Goal: Task Accomplishment & Management: Use online tool/utility

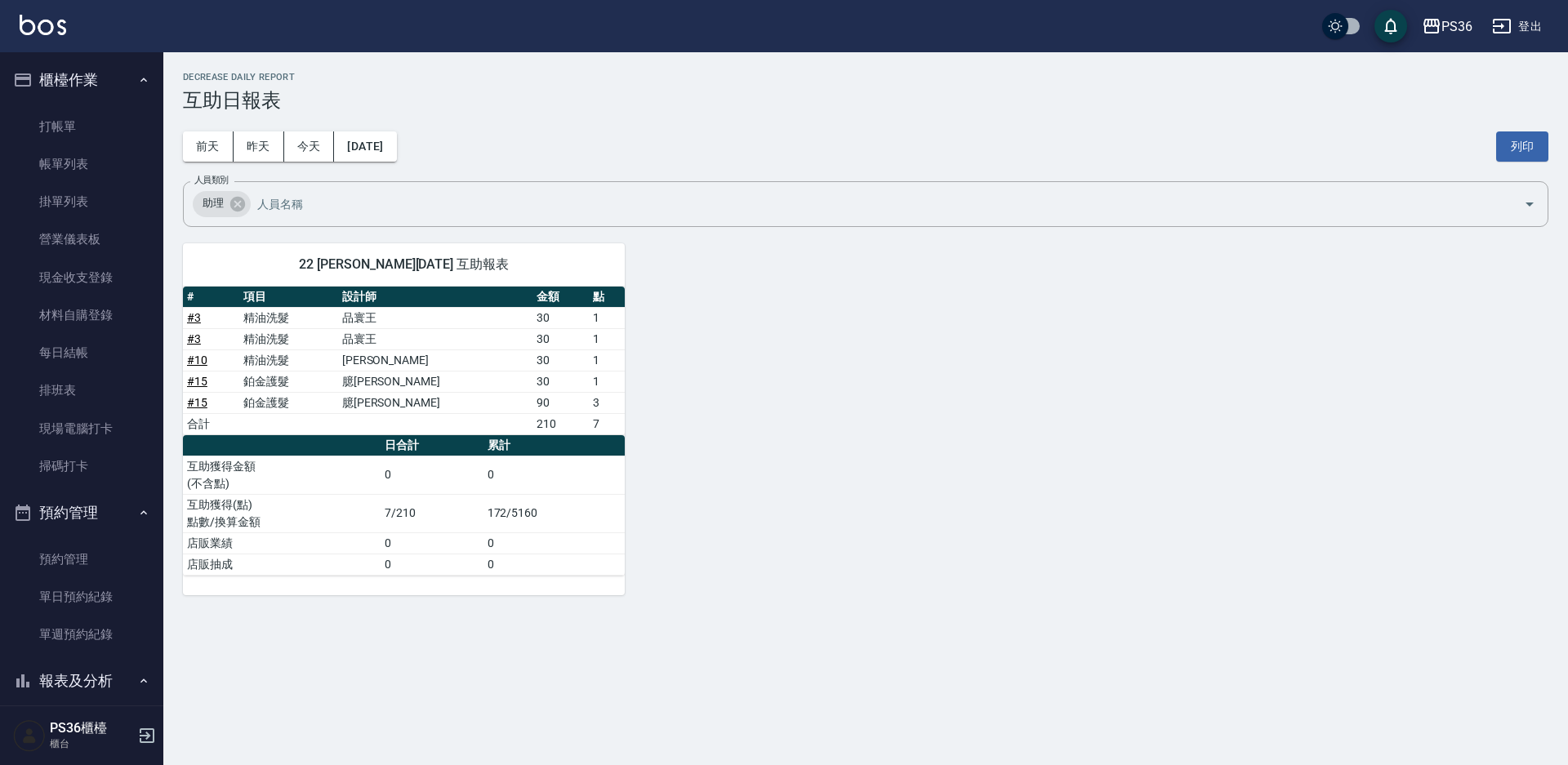
scroll to position [245, 0]
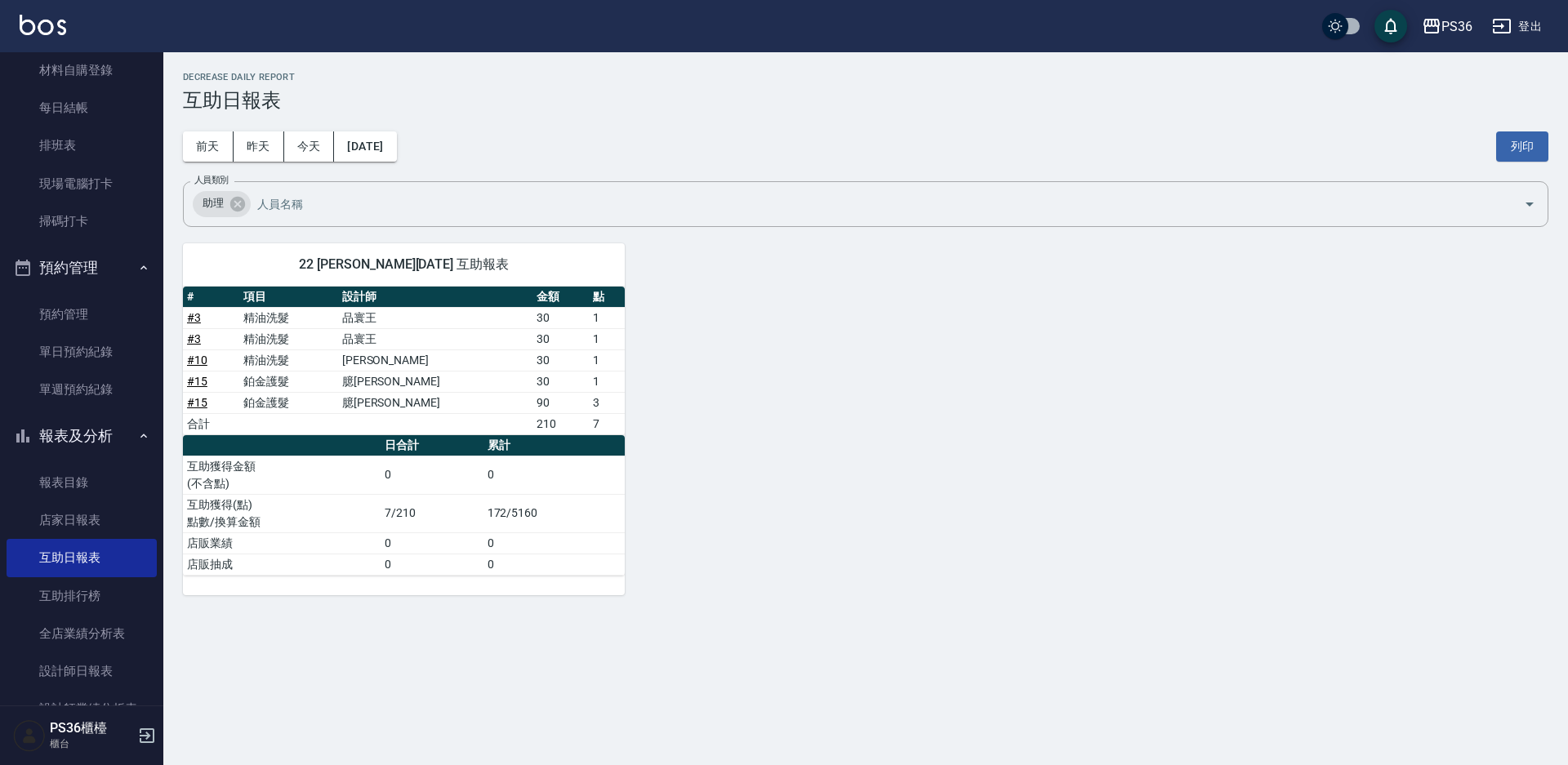
click at [920, 580] on div "22 [PERSON_NAME][DATE] 互助報表 # 項目 設計師 金額 點 # 3 精油洗髮 品寰王 30 1 # 3 精油洗髮 品寰王 30 1 #…" at bounding box center [856, 409] width 1385 height 372
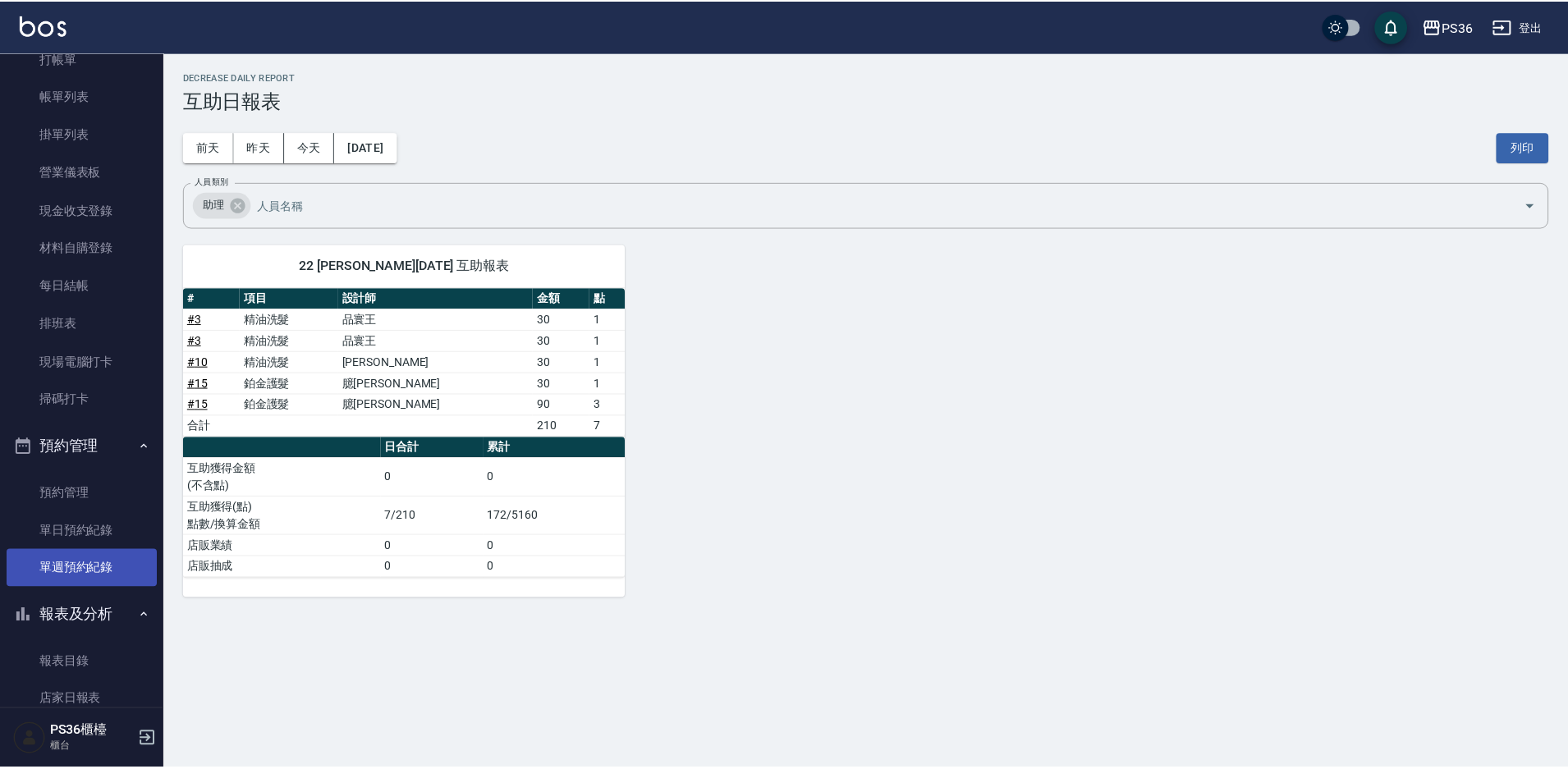
scroll to position [0, 0]
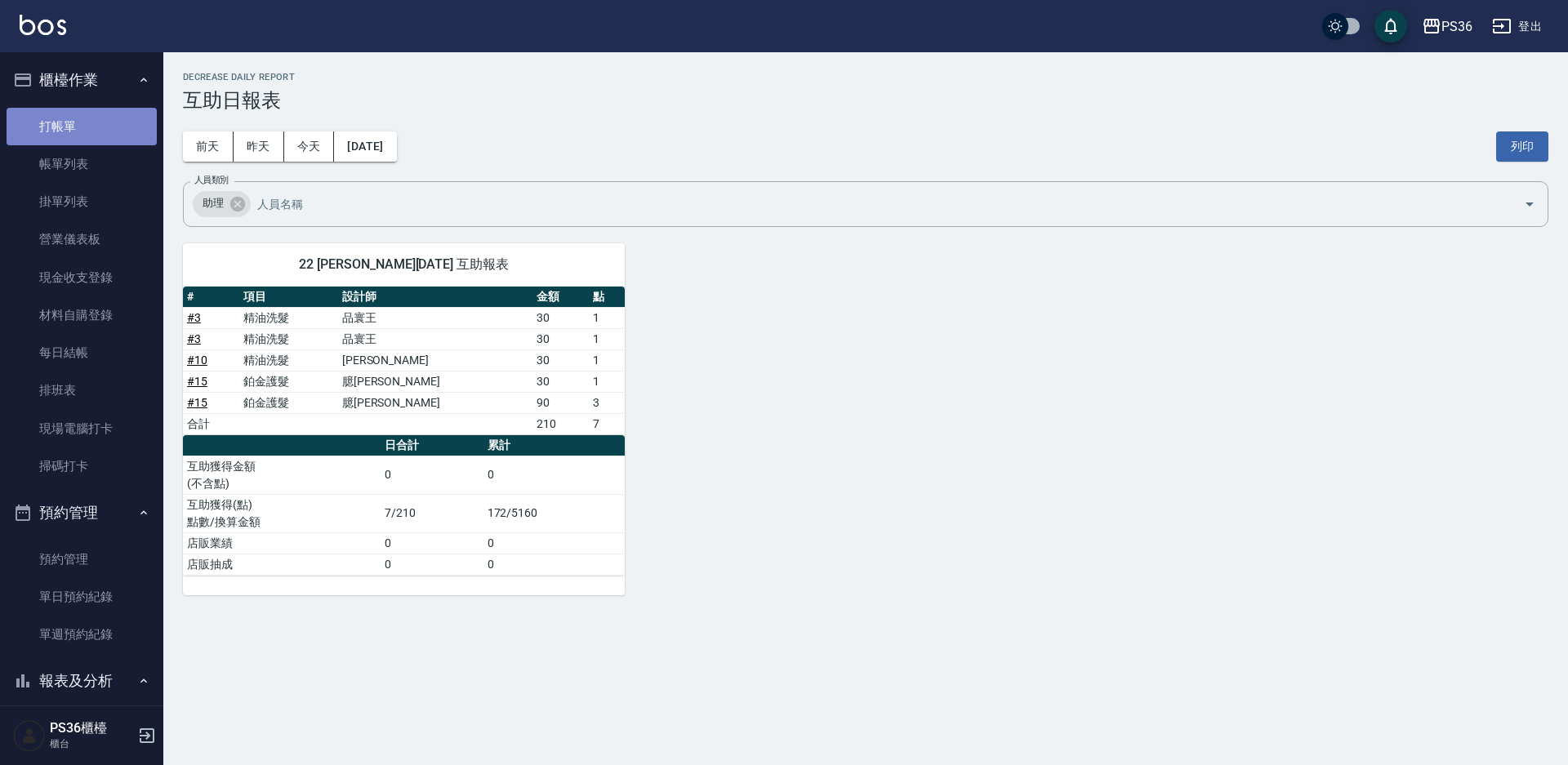
click at [98, 124] on link "打帳單" at bounding box center [81, 127] width 150 height 38
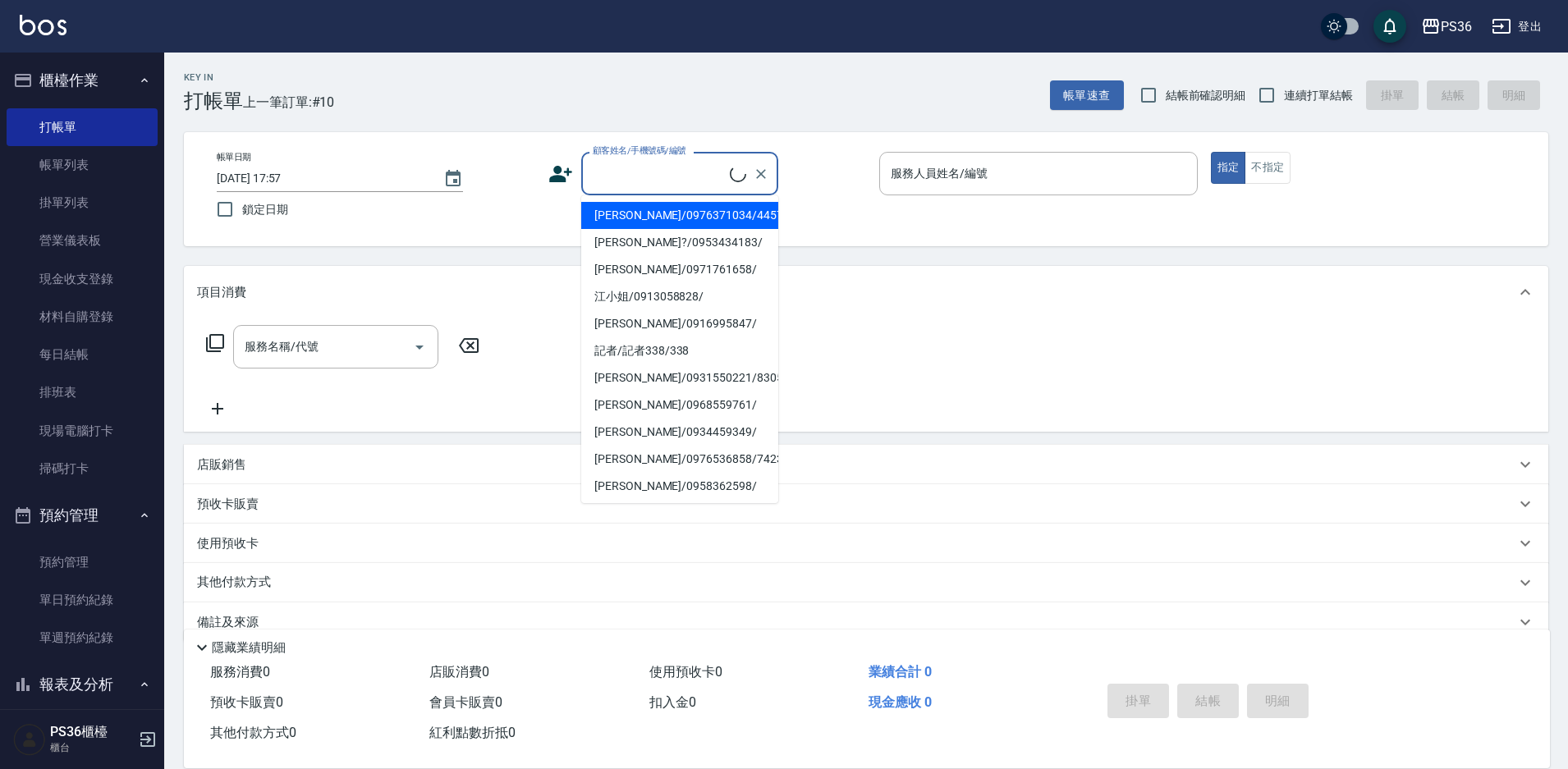
click at [688, 179] on input "顧客姓名/手機號碼/編號" at bounding box center [659, 173] width 141 height 29
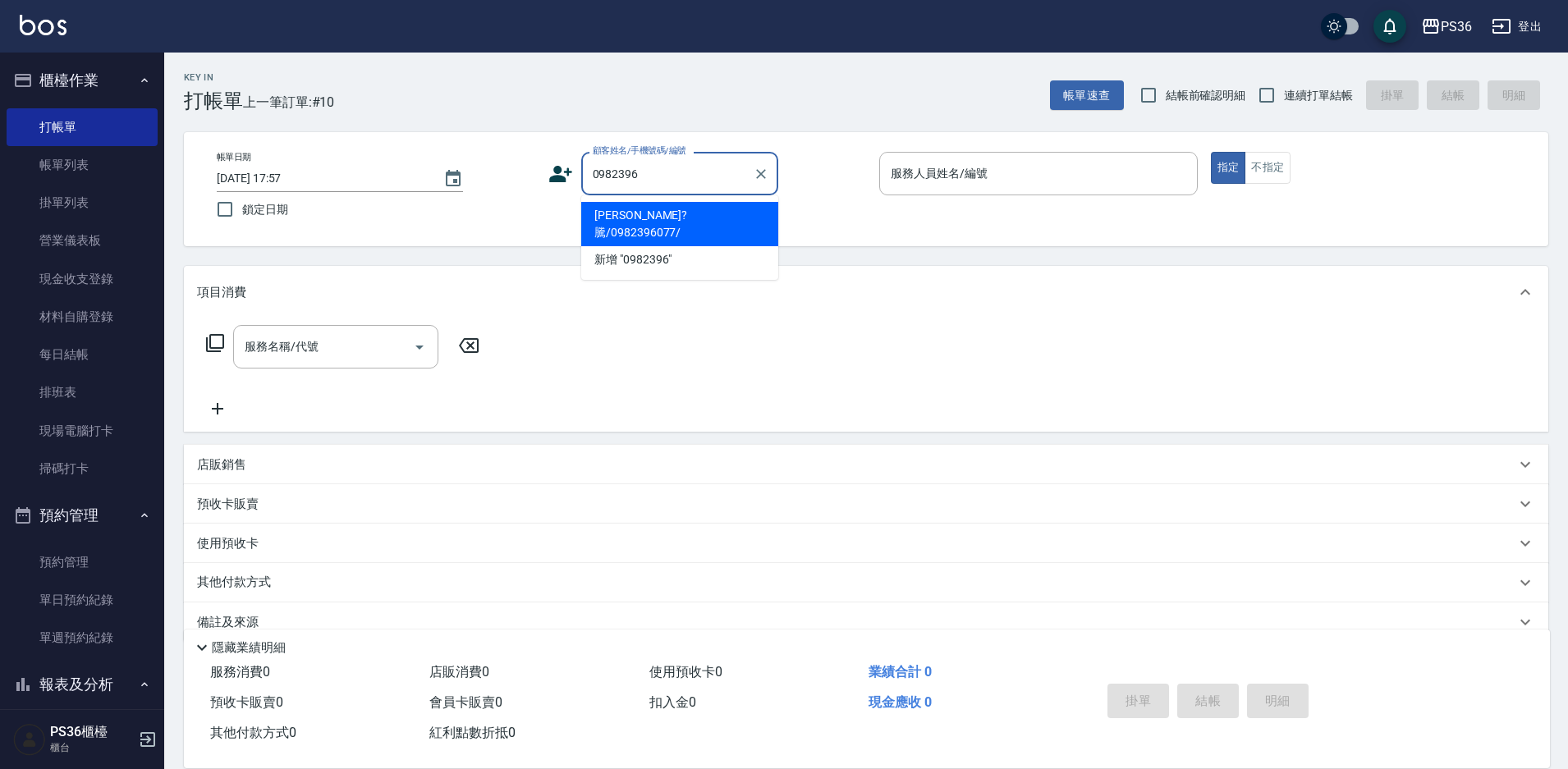
click at [671, 217] on li "[PERSON_NAME]?騰/0982396077/" at bounding box center [679, 224] width 197 height 44
type input "[PERSON_NAME]?騰/0982396077/"
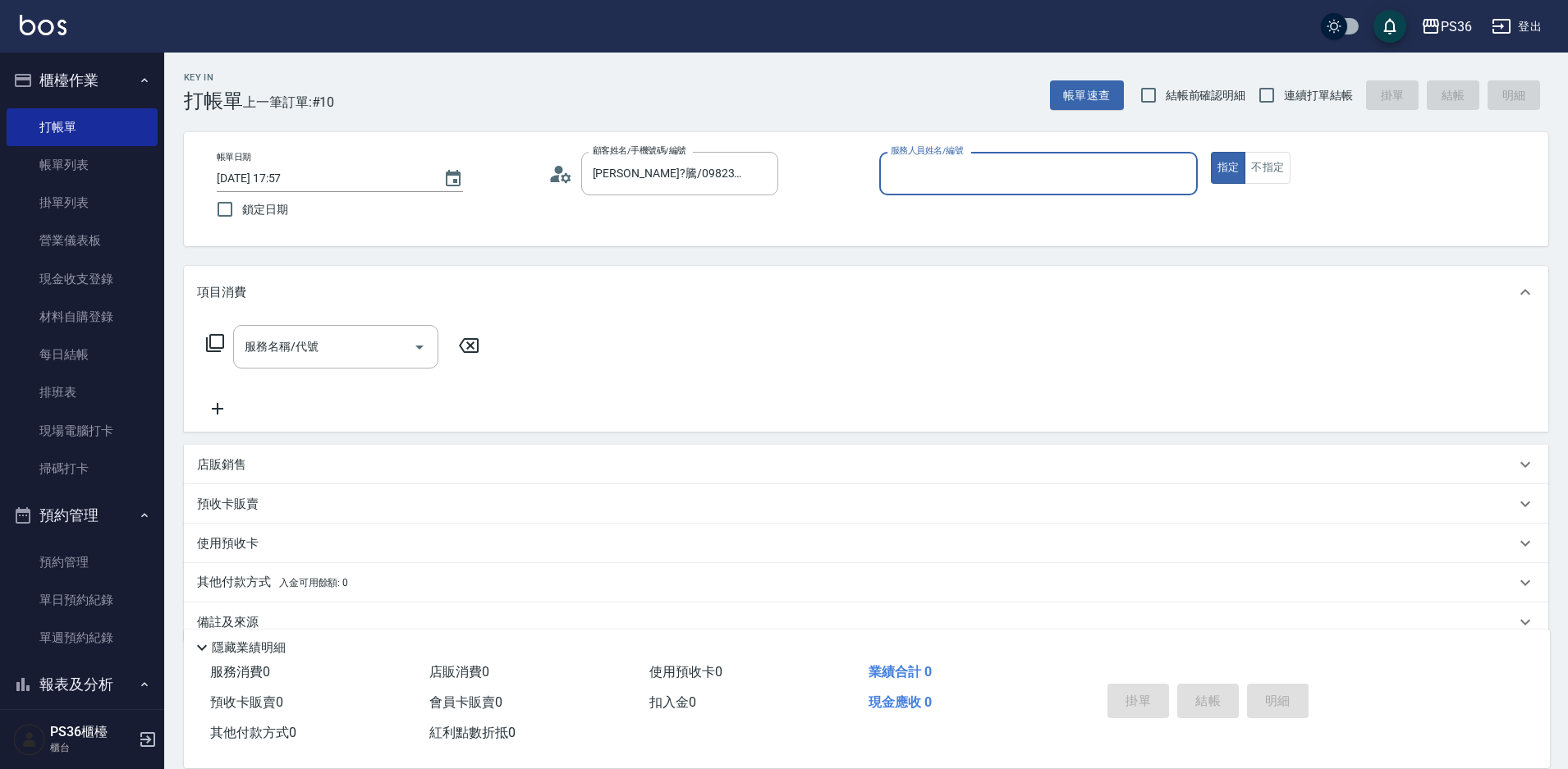
click at [567, 171] on icon at bounding box center [560, 173] width 24 height 24
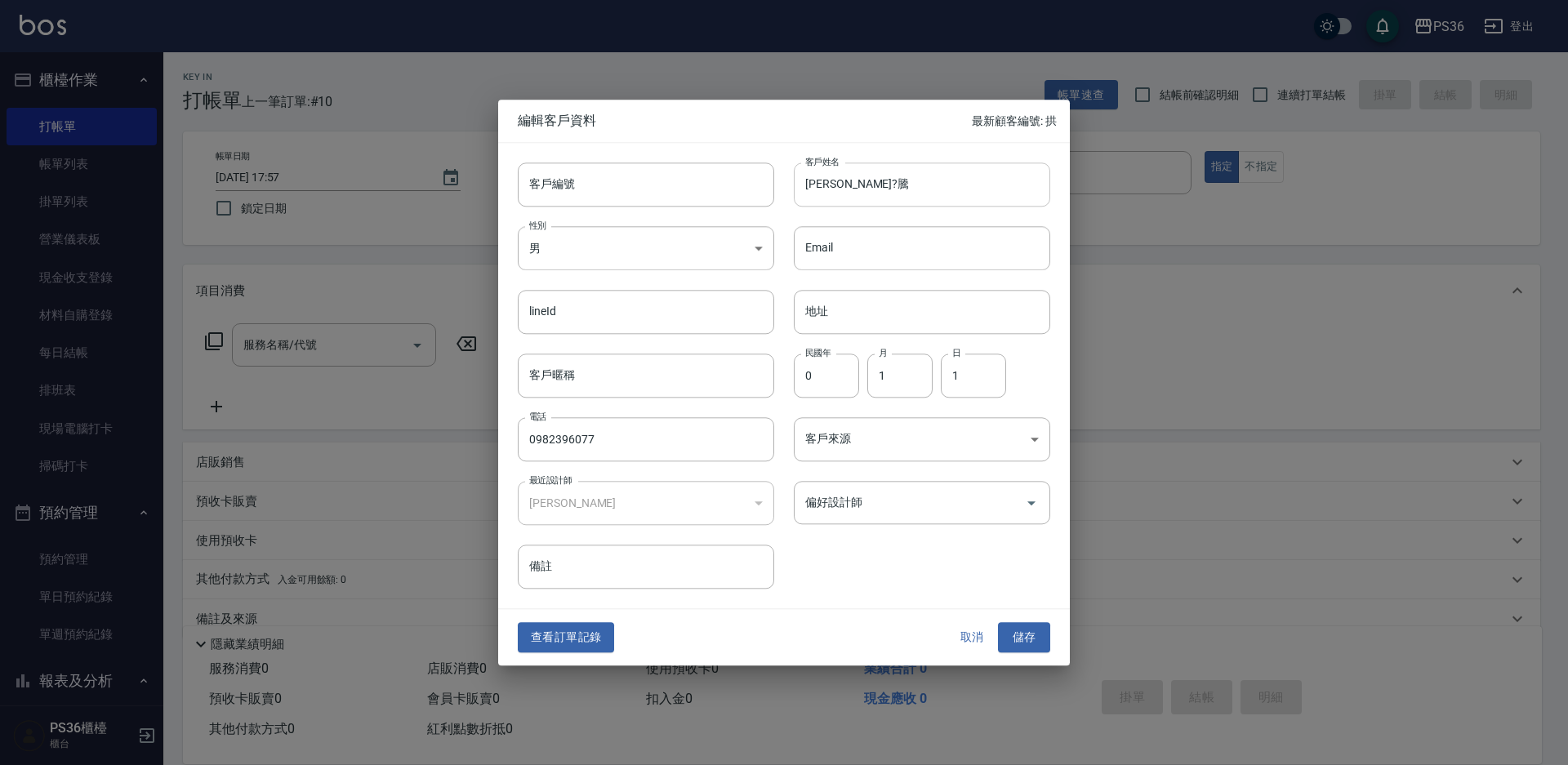
click at [817, 182] on input "[PERSON_NAME]?騰" at bounding box center [922, 184] width 257 height 44
click at [822, 186] on input "[PERSON_NAME]?騰" at bounding box center [922, 184] width 257 height 44
type input "[PERSON_NAME]?騰"
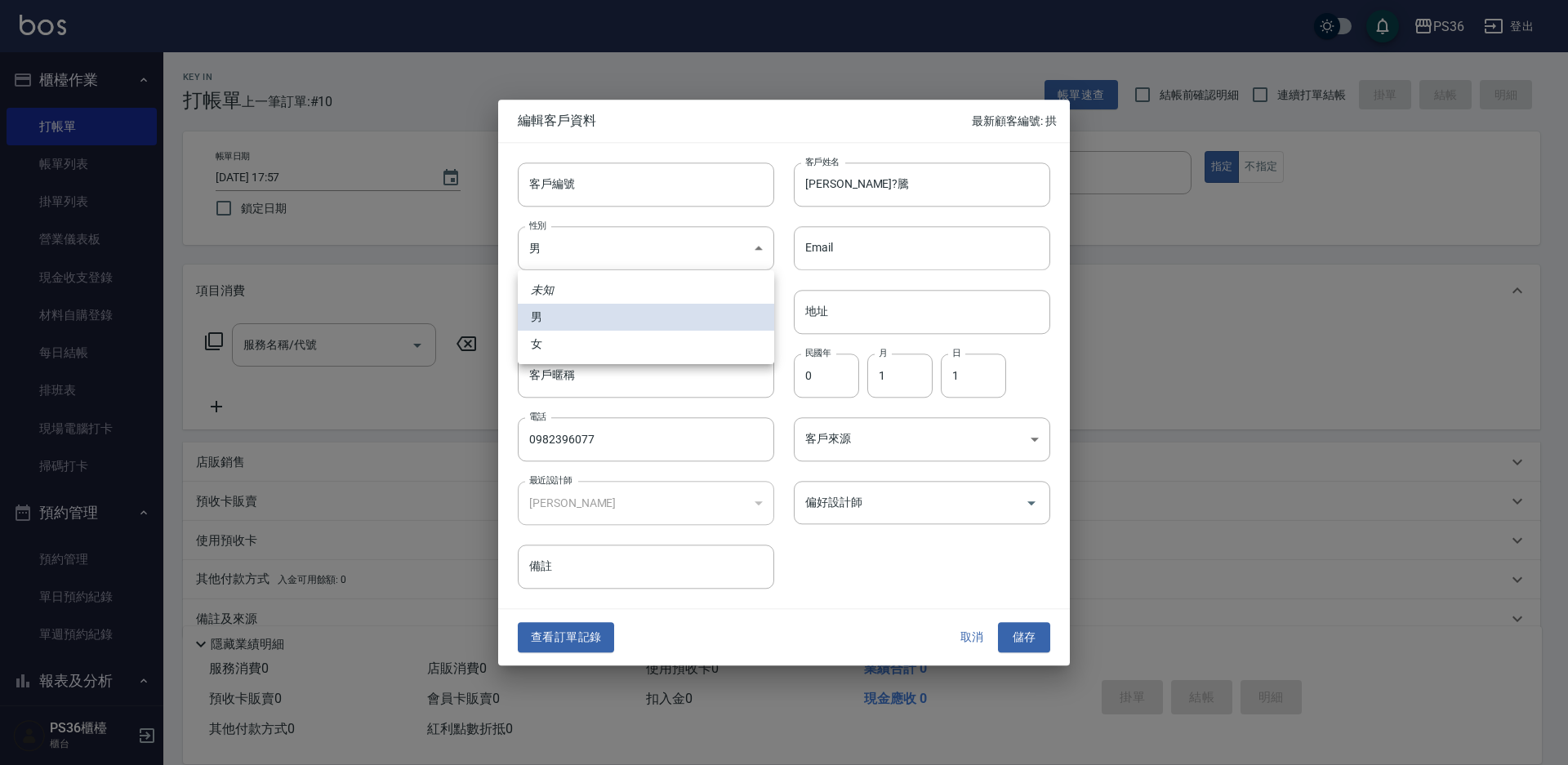
click at [1039, 645] on div at bounding box center [784, 382] width 1568 height 765
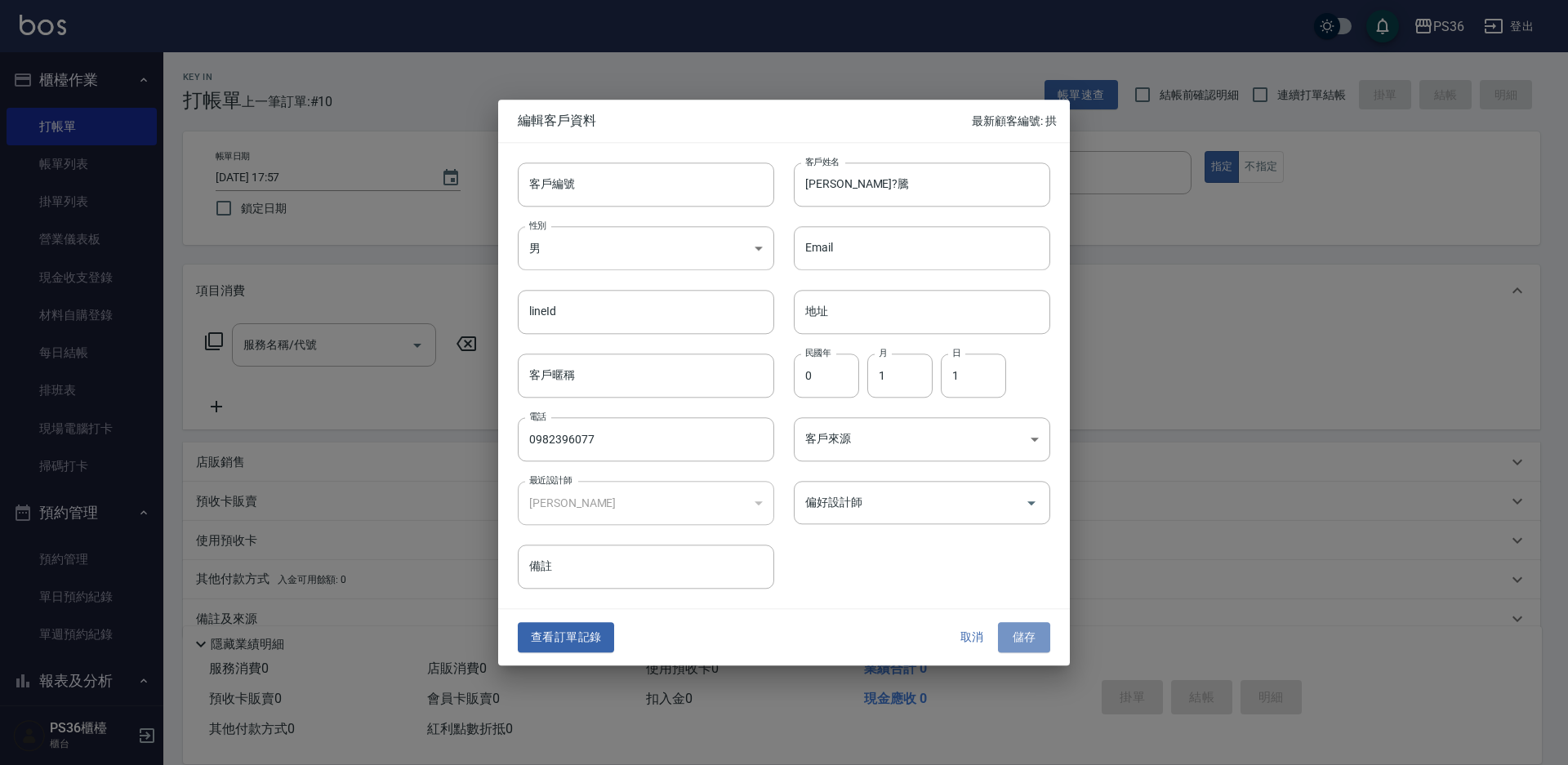
click at [1039, 645] on button "儲存" at bounding box center [1024, 638] width 52 height 30
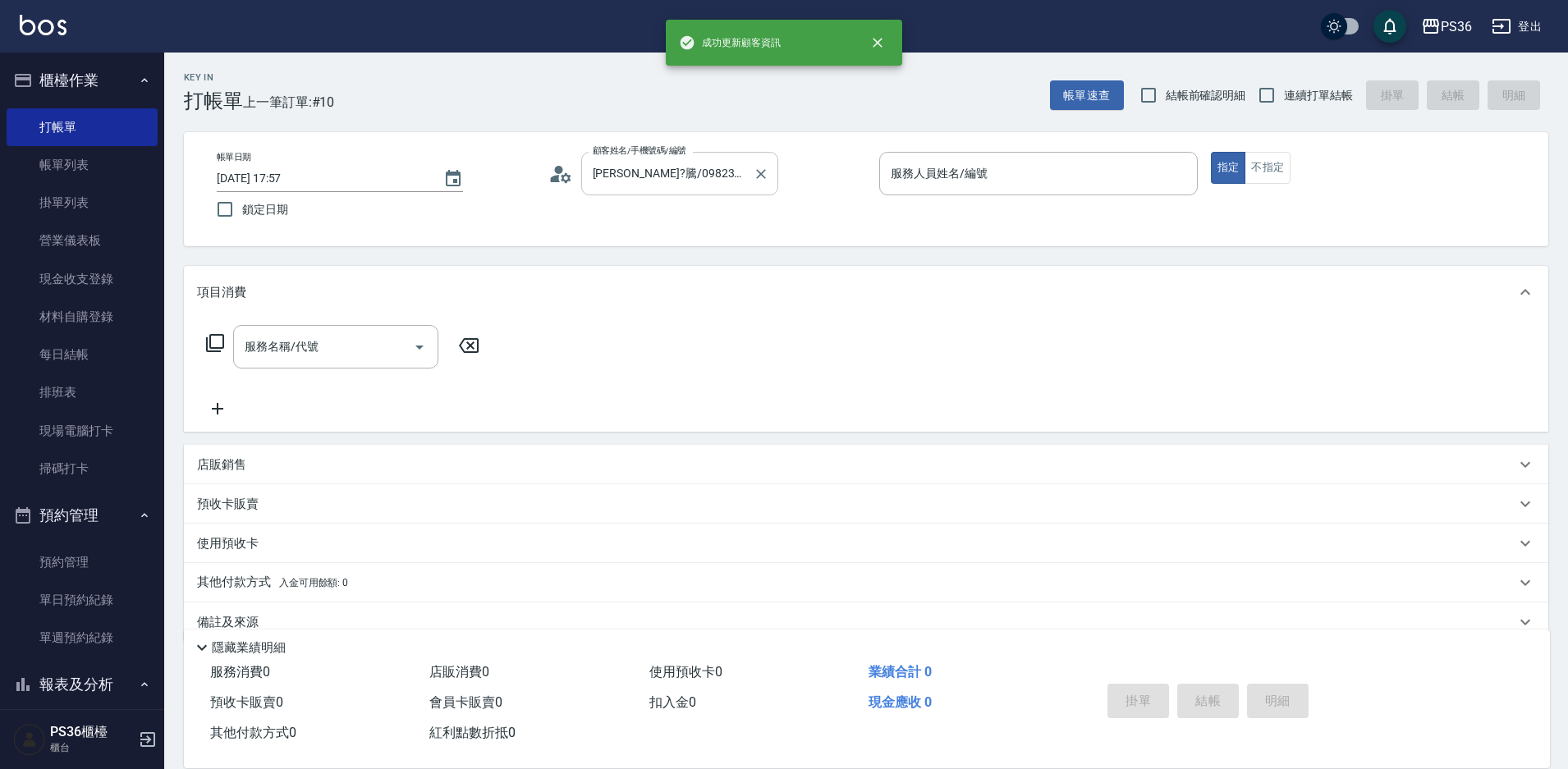
click at [693, 166] on input "[PERSON_NAME]?騰/0982396077/" at bounding box center [667, 173] width 157 height 29
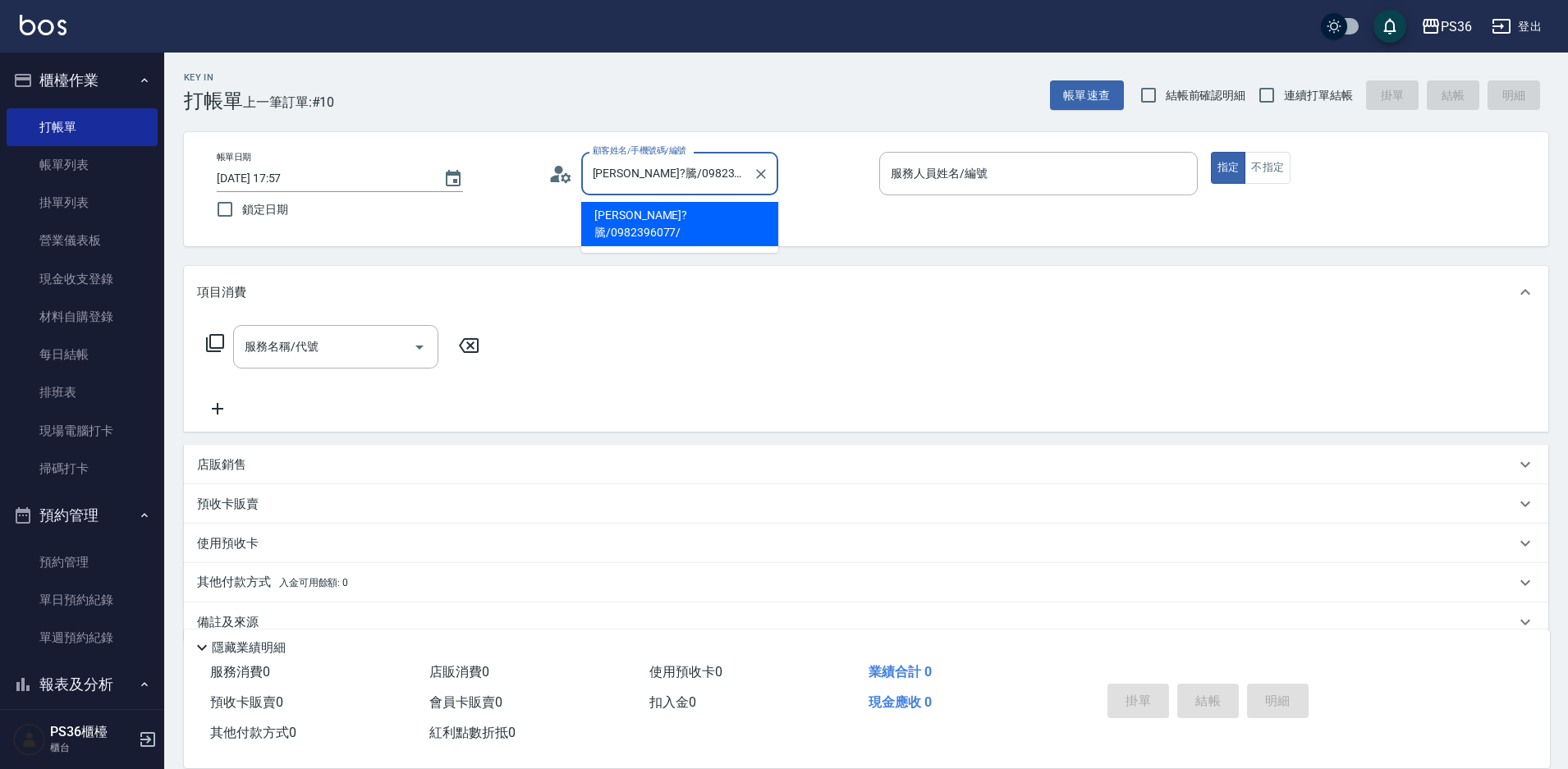
click at [561, 178] on icon at bounding box center [560, 173] width 24 height 24
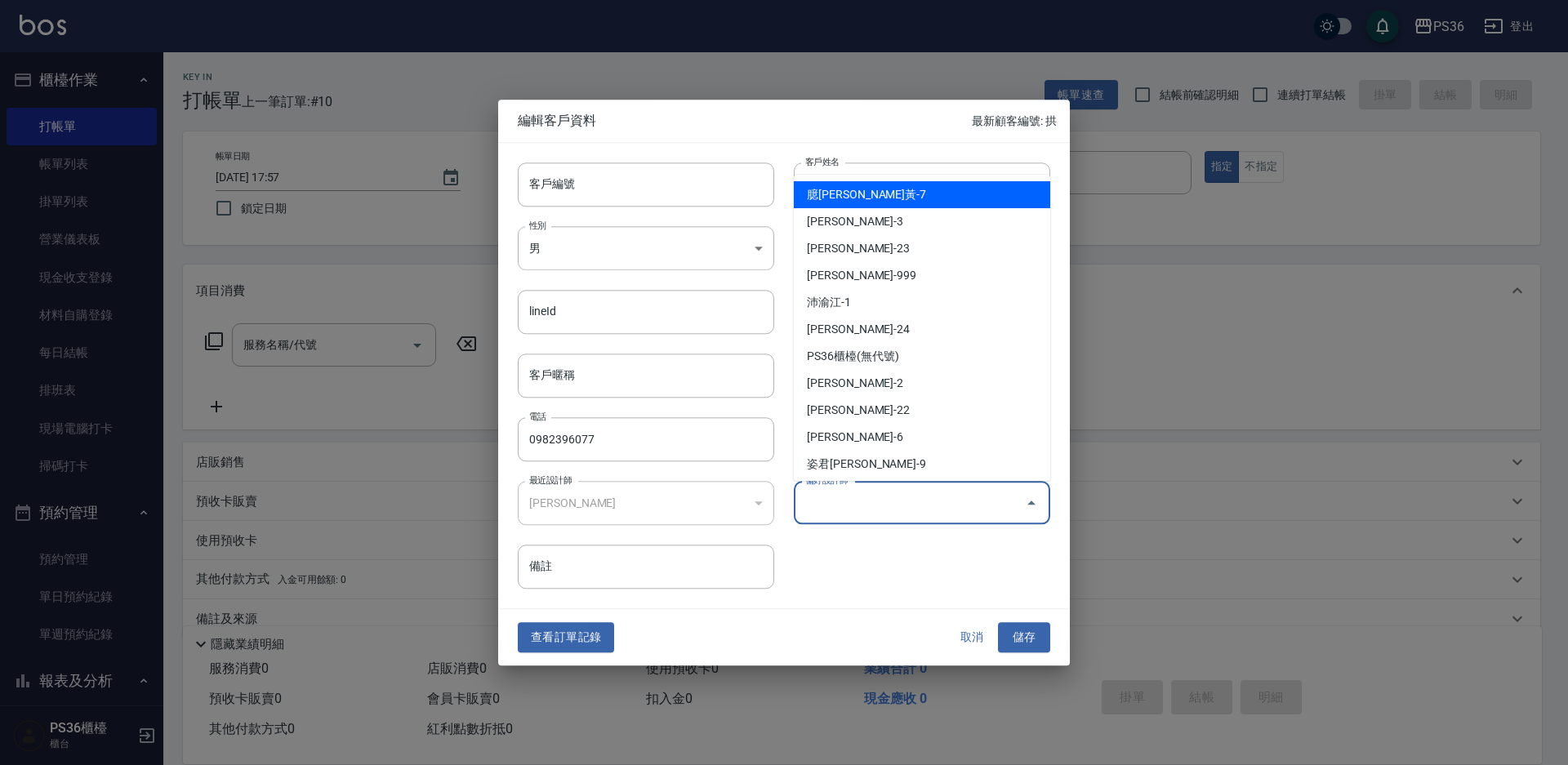
click at [876, 509] on input "偏好設計師" at bounding box center [909, 502] width 217 height 29
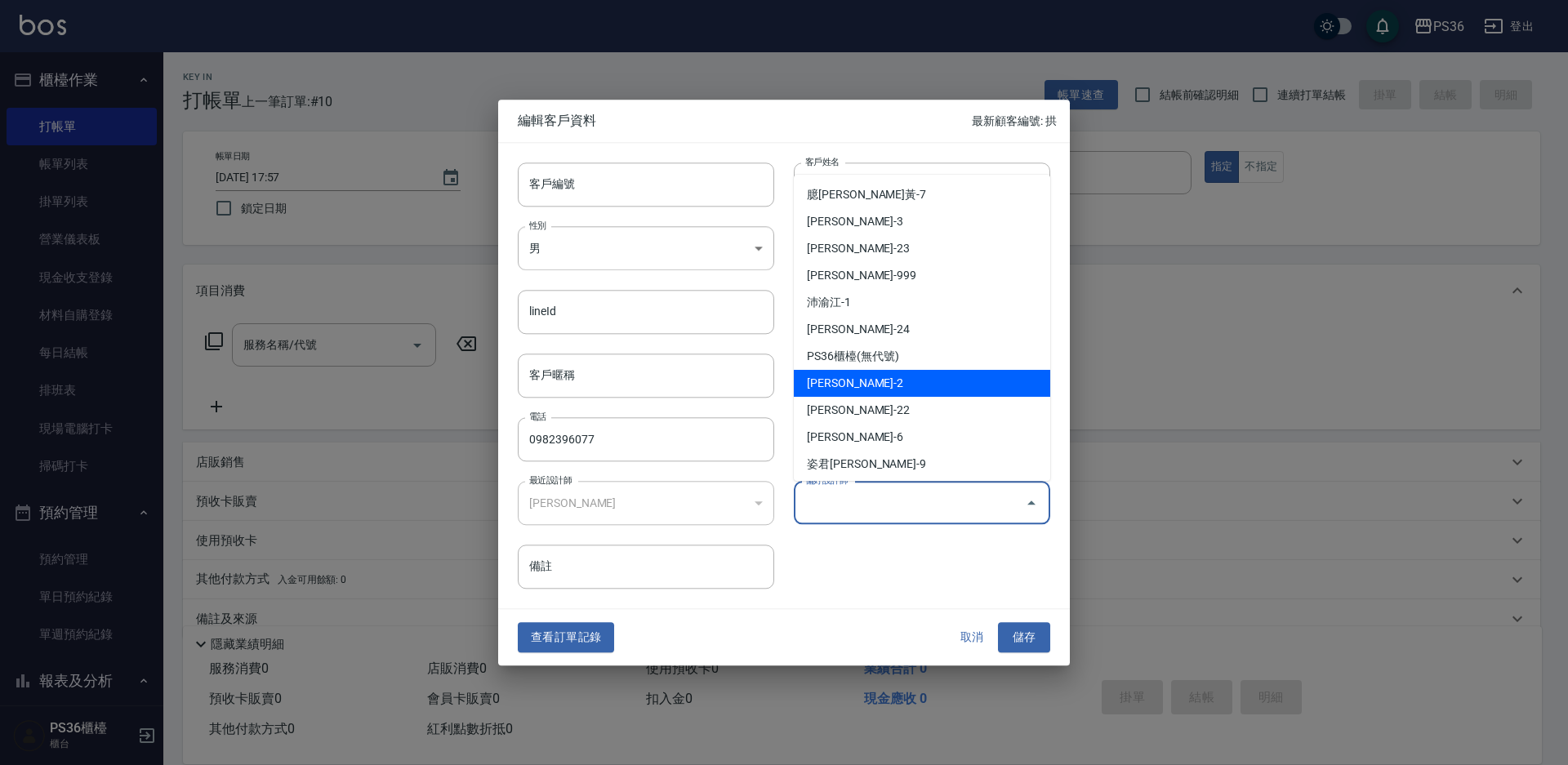
click at [878, 386] on li "[PERSON_NAME]-2" at bounding box center [922, 383] width 257 height 27
type input "[PERSON_NAME]"
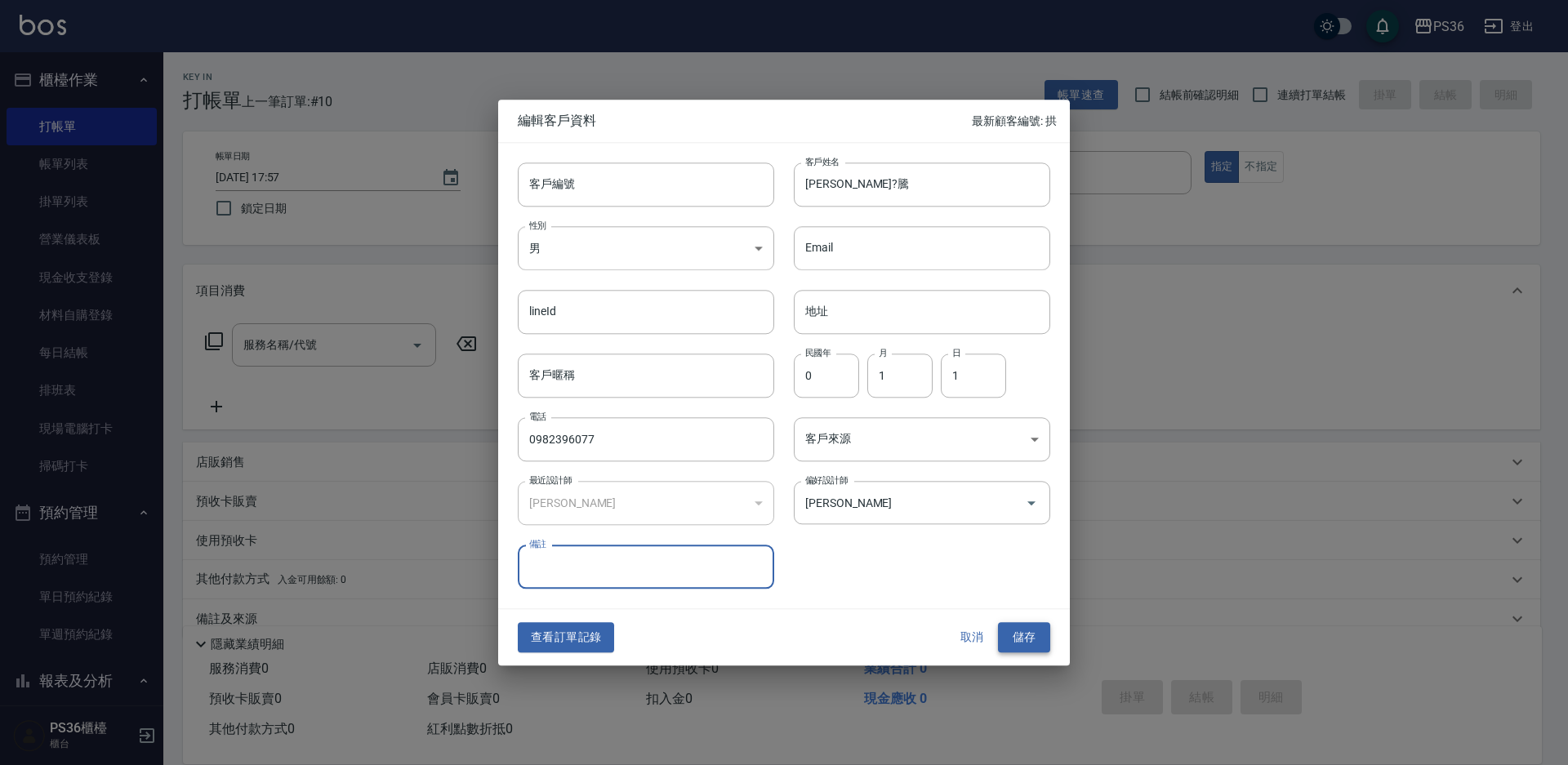
click at [1014, 640] on button "儲存" at bounding box center [1024, 638] width 52 height 30
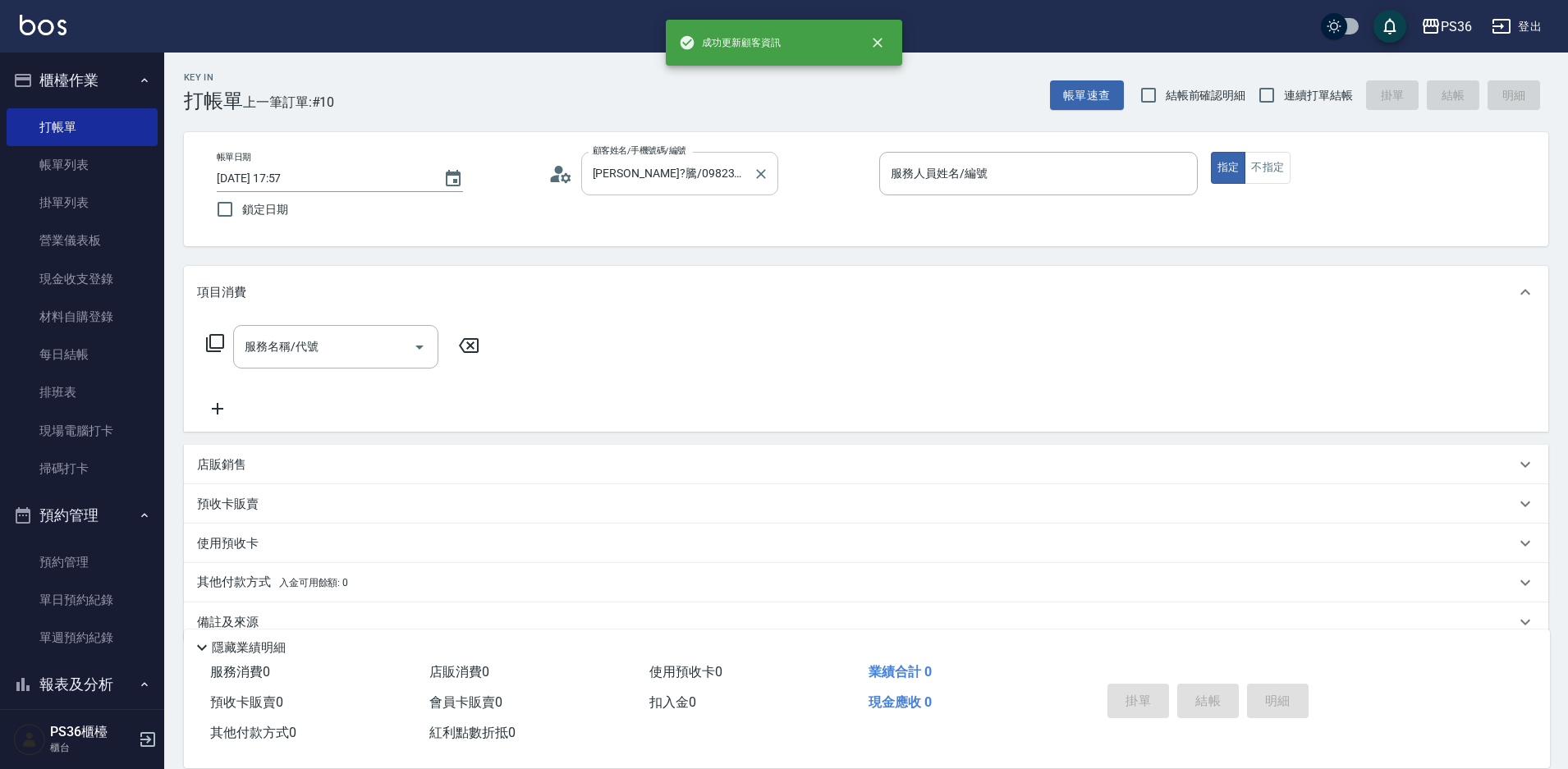
click at [708, 182] on input "[PERSON_NAME]?騰/0982396077/" at bounding box center [667, 173] width 157 height 29
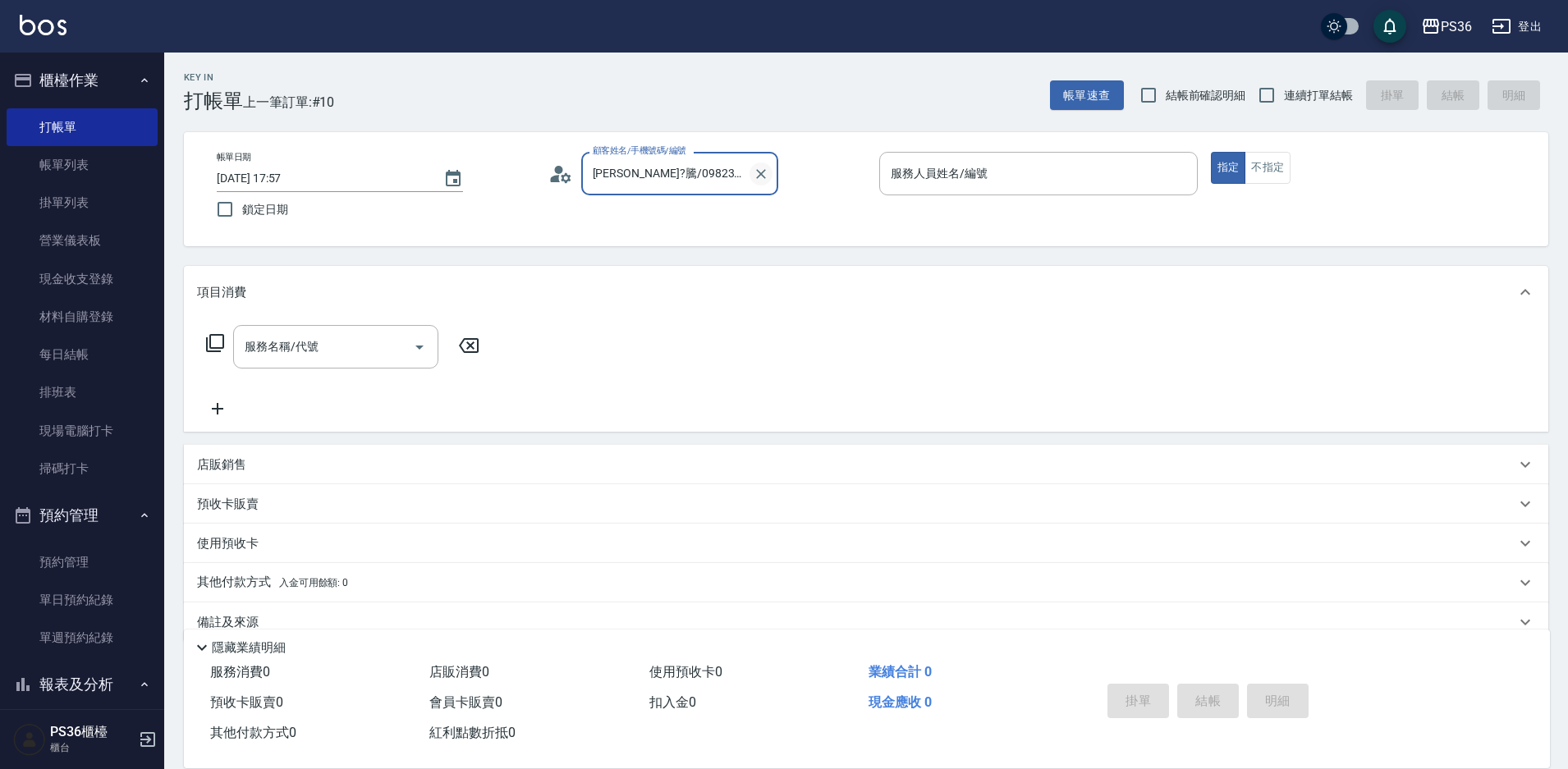
click at [759, 173] on icon "Clear" at bounding box center [760, 173] width 10 height 10
click at [688, 185] on input "顧客姓名/手機號碼/編號" at bounding box center [667, 173] width 157 height 29
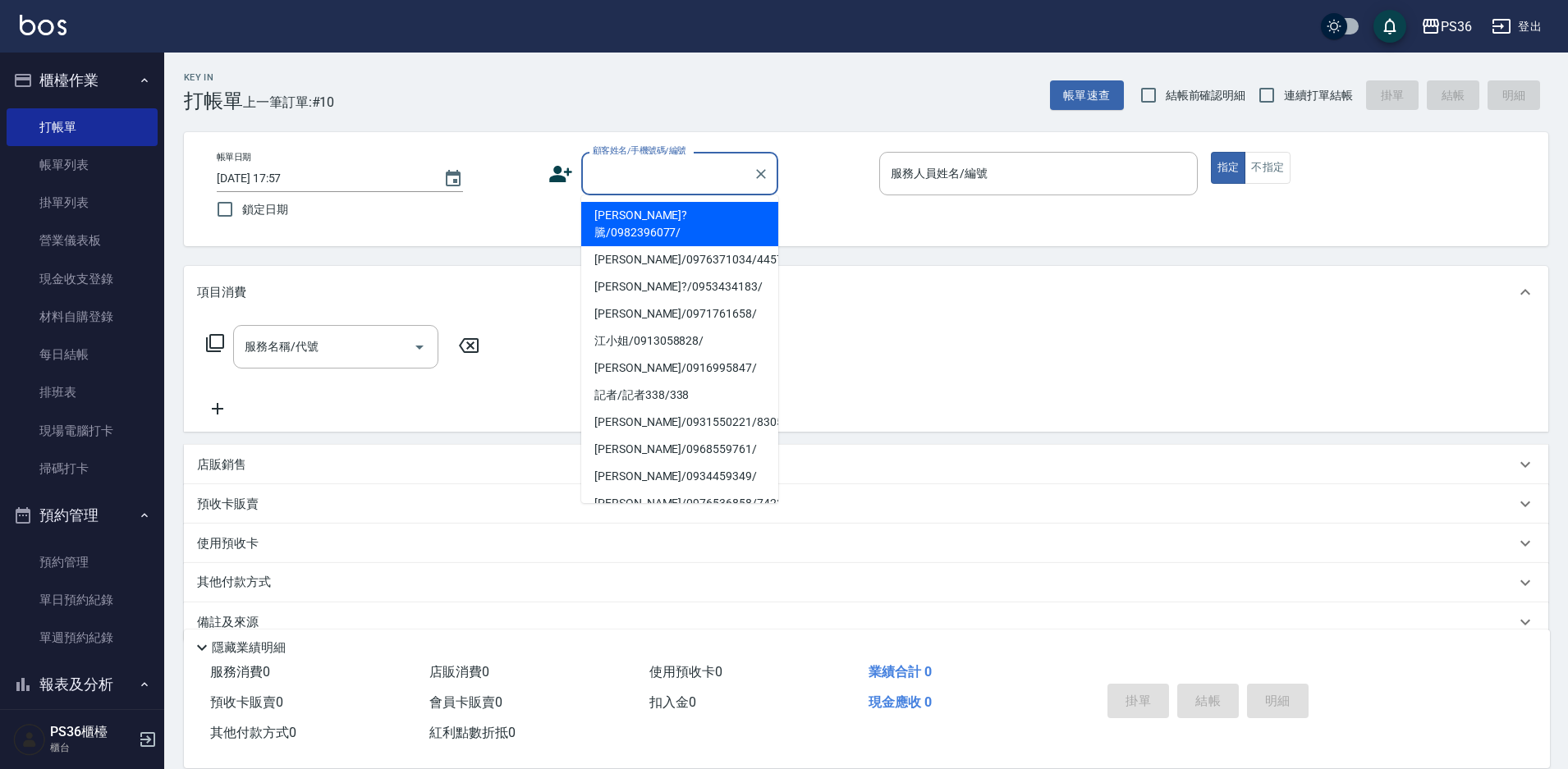
click at [680, 207] on li "[PERSON_NAME]?騰/0982396077/" at bounding box center [679, 224] width 197 height 44
type input "[PERSON_NAME]?騰/0982396077/"
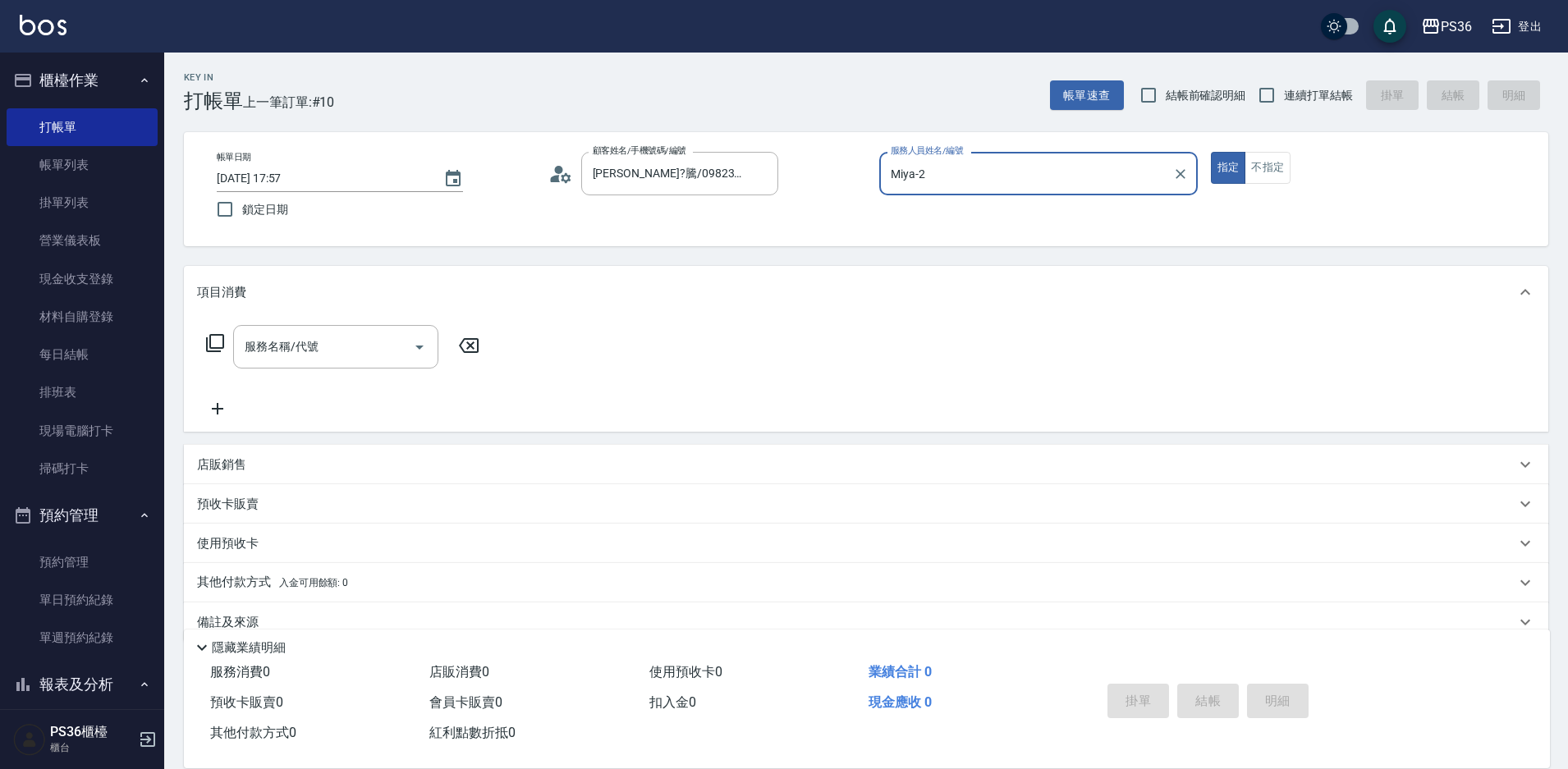
type input "Miya-2"
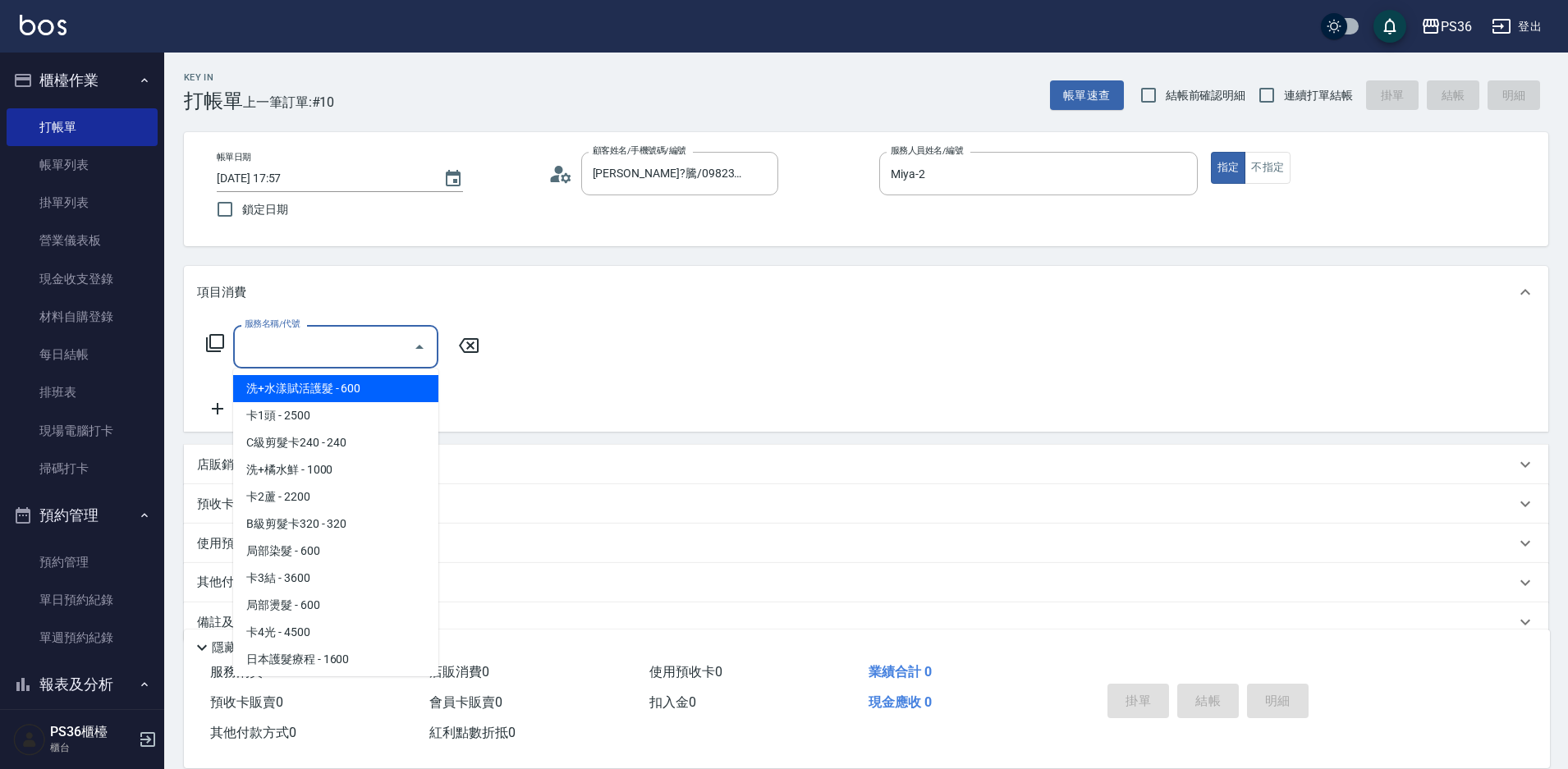
click at [330, 346] on input "服務名稱/代號" at bounding box center [323, 347] width 166 height 29
click at [211, 340] on icon at bounding box center [215, 343] width 18 height 18
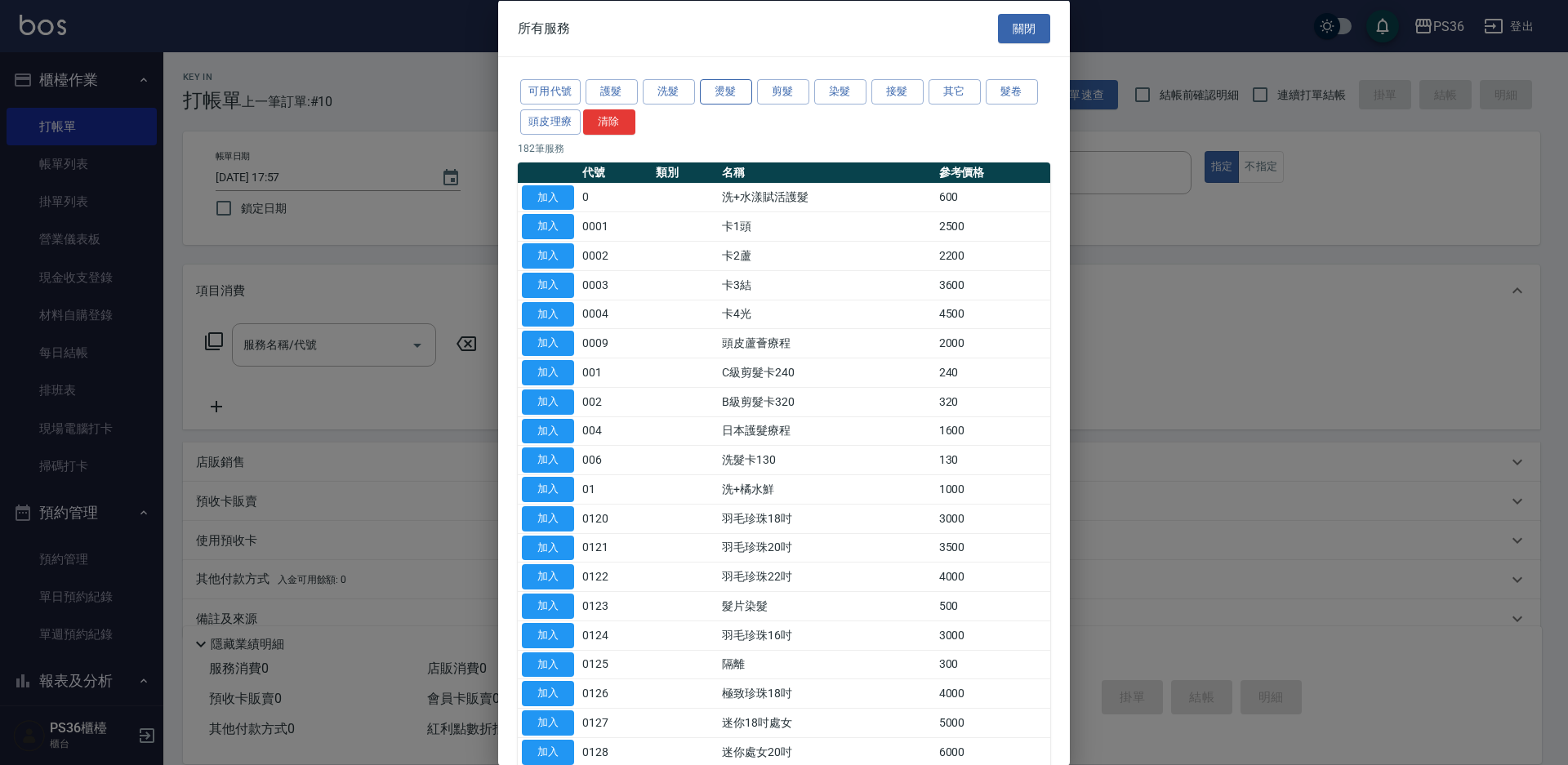
click at [712, 98] on button "燙髮" at bounding box center [726, 92] width 52 height 25
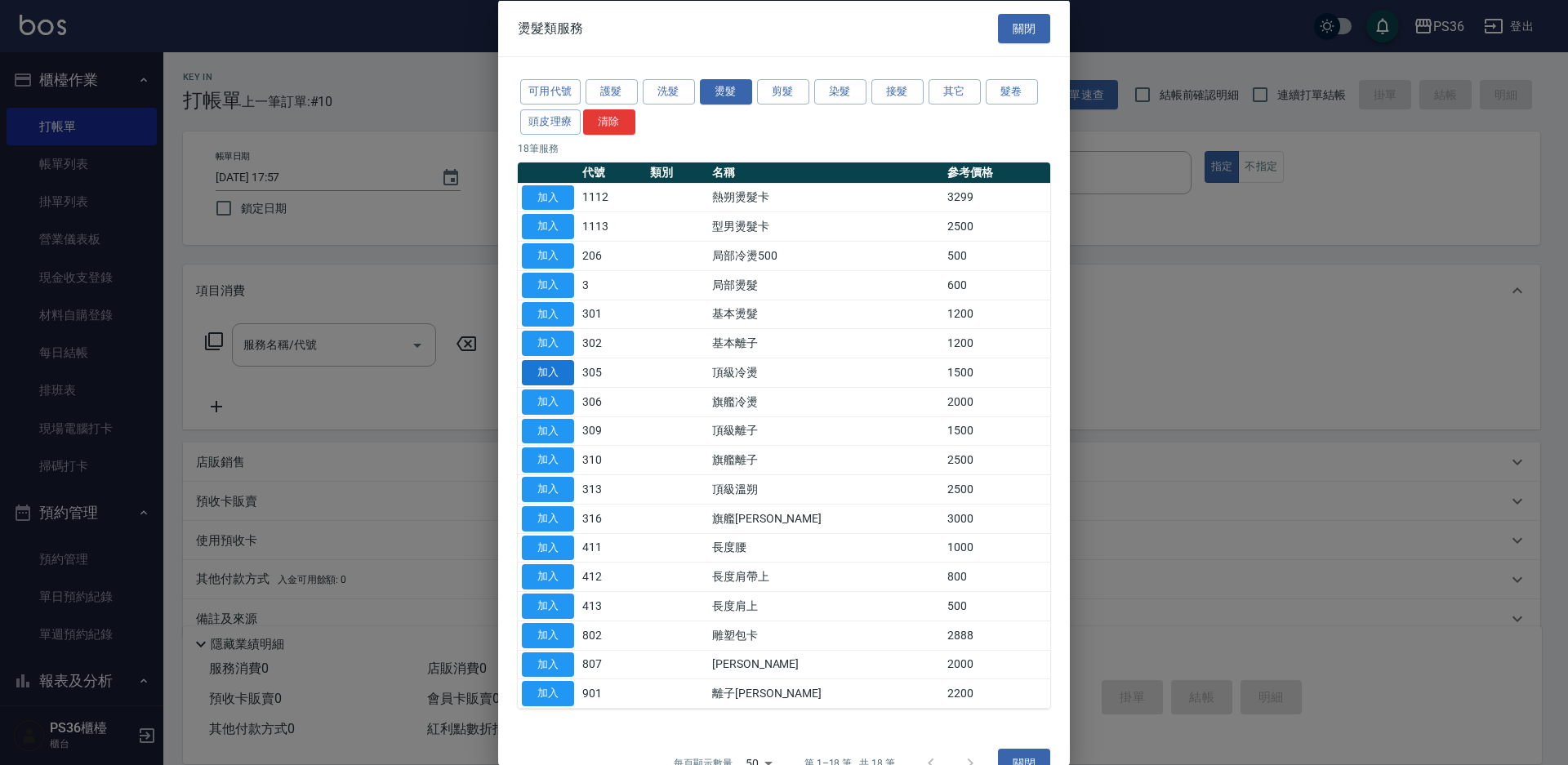
click at [562, 371] on button "加入" at bounding box center [548, 373] width 52 height 25
type input "頂級冷燙(305)"
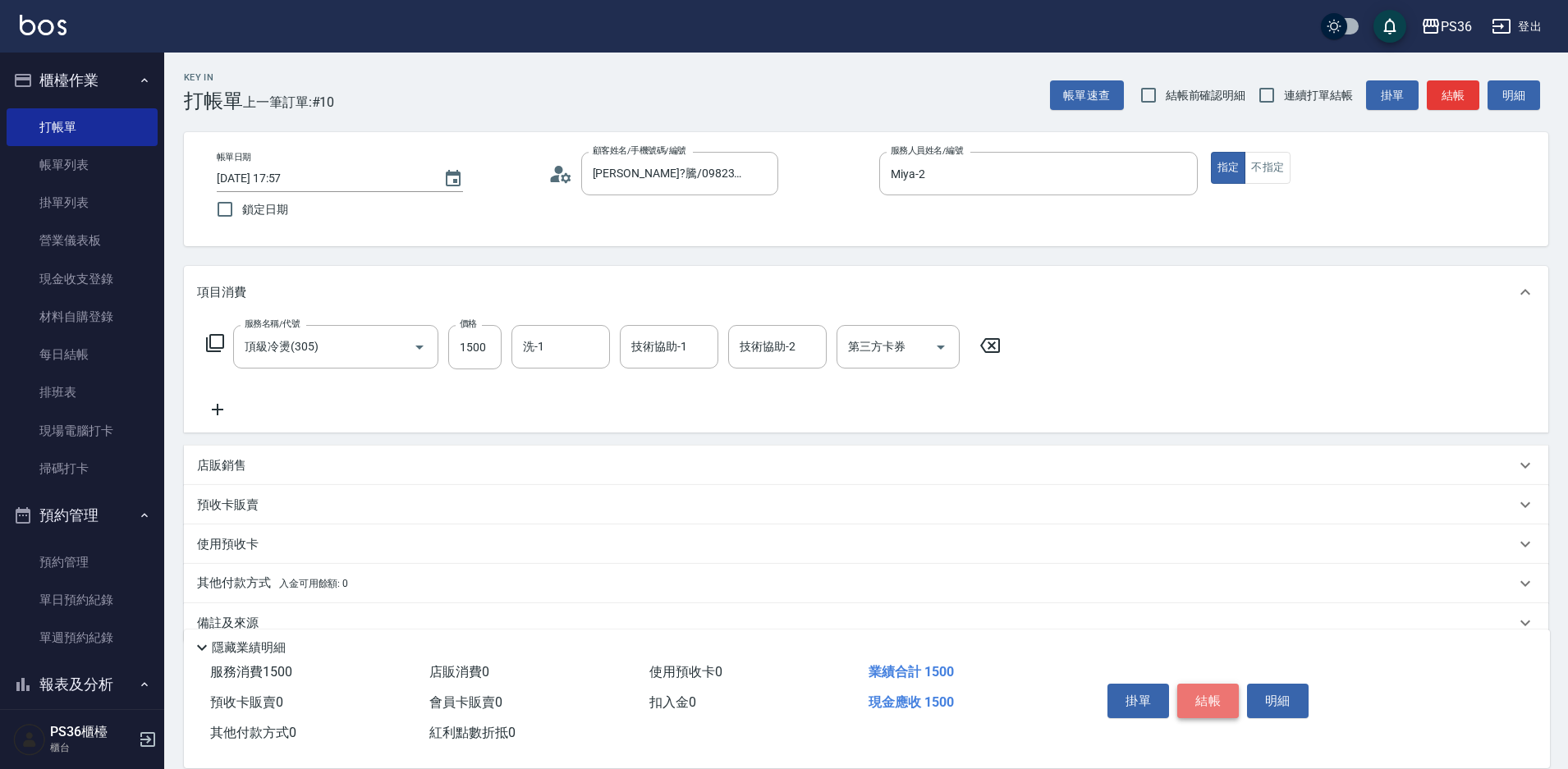
click at [1218, 695] on button "結帳" at bounding box center [1208, 701] width 62 height 34
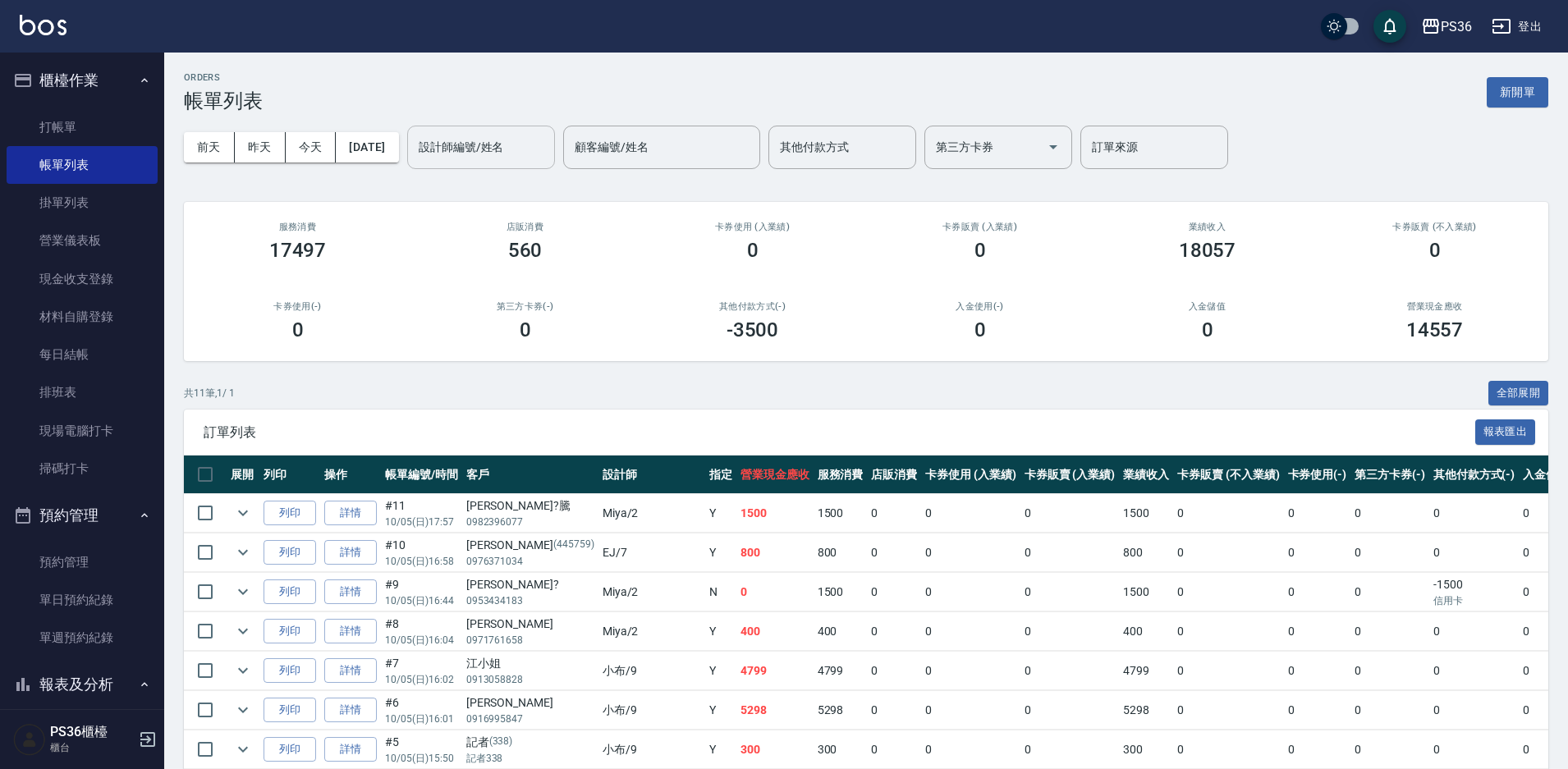
click at [499, 151] on input "設計師編號/姓名" at bounding box center [481, 147] width 133 height 29
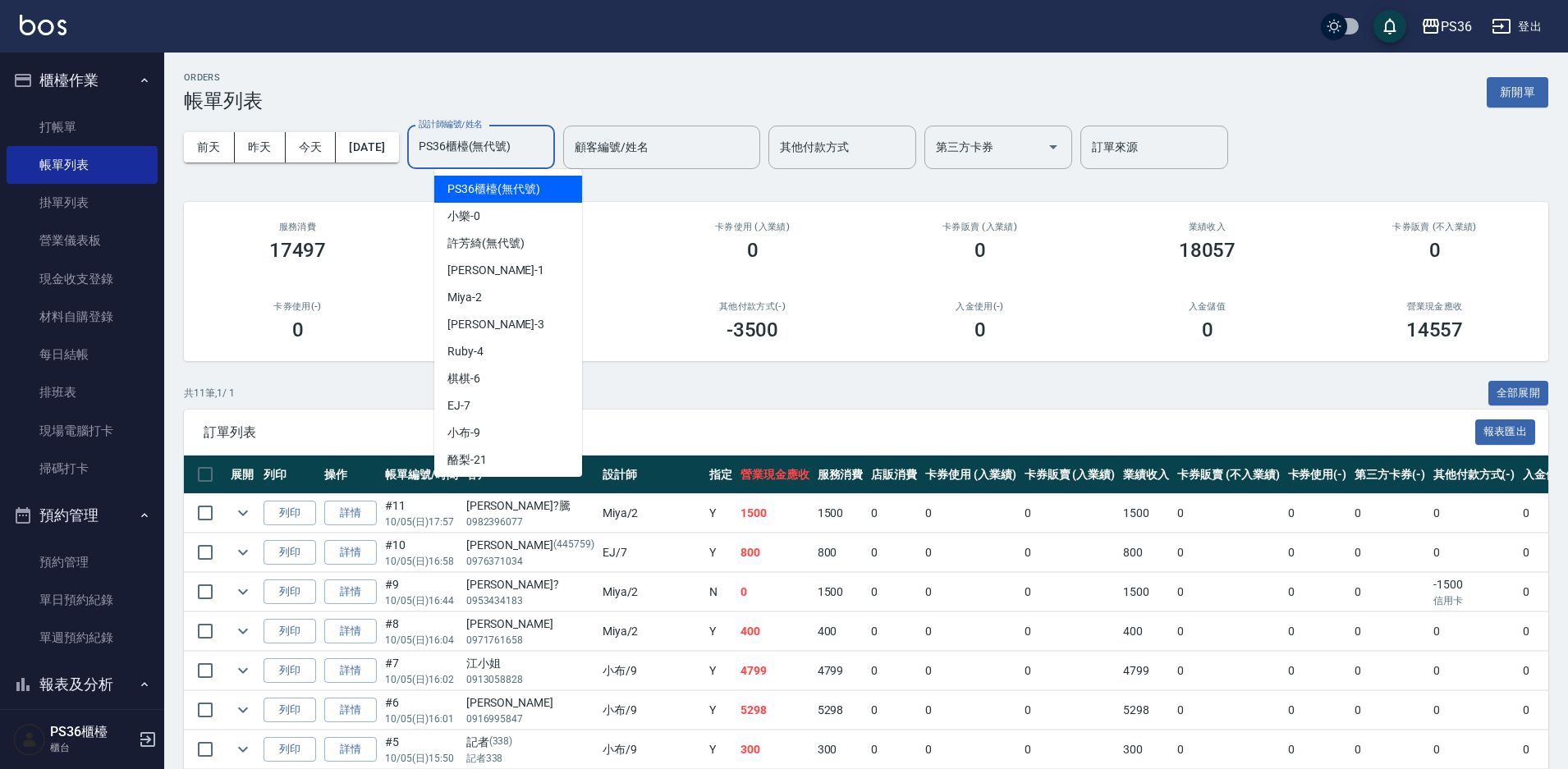
type input "PS36櫃檯(無代號)2"
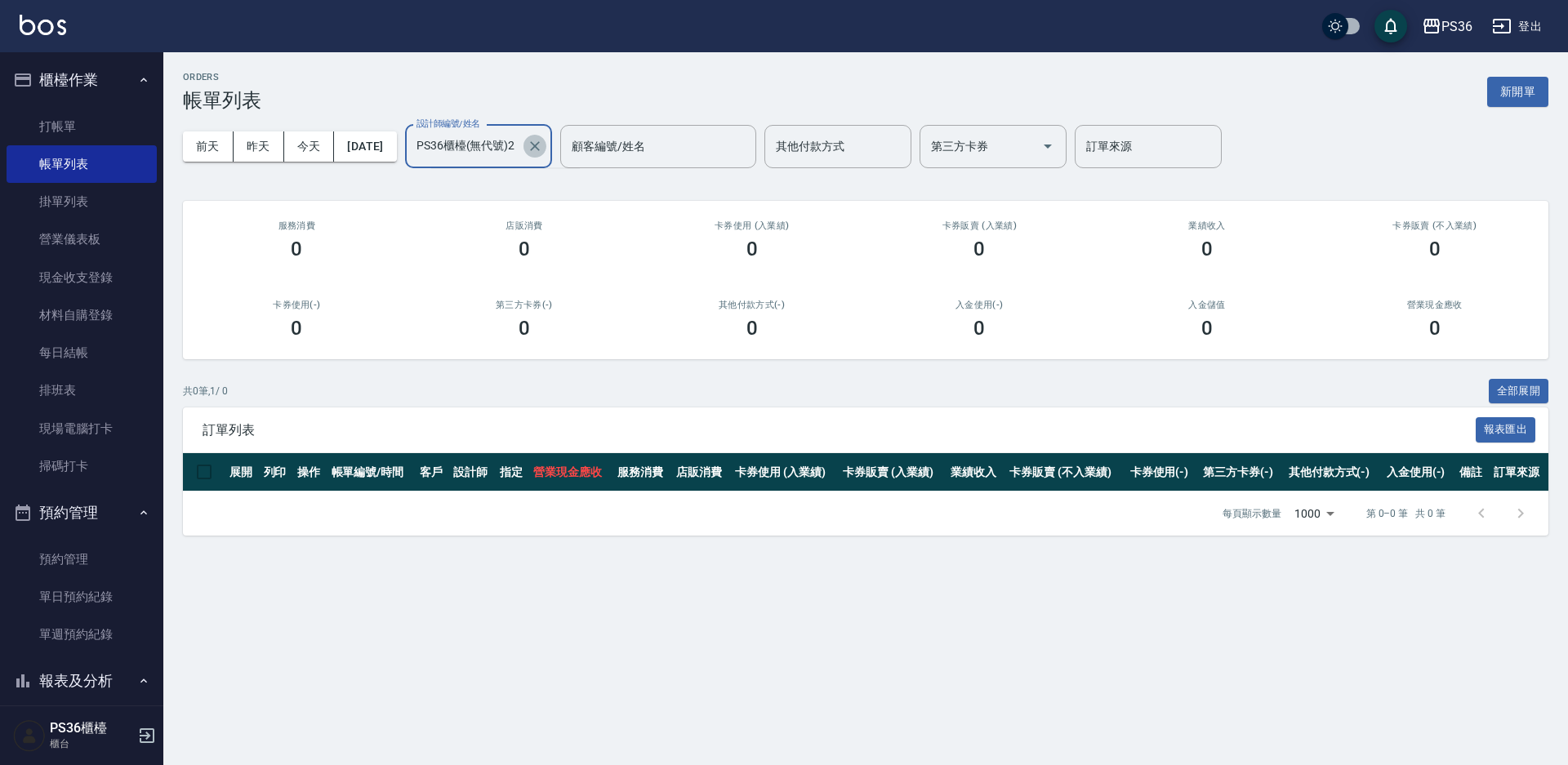
click at [540, 147] on icon "Clear" at bounding box center [535, 146] width 10 height 10
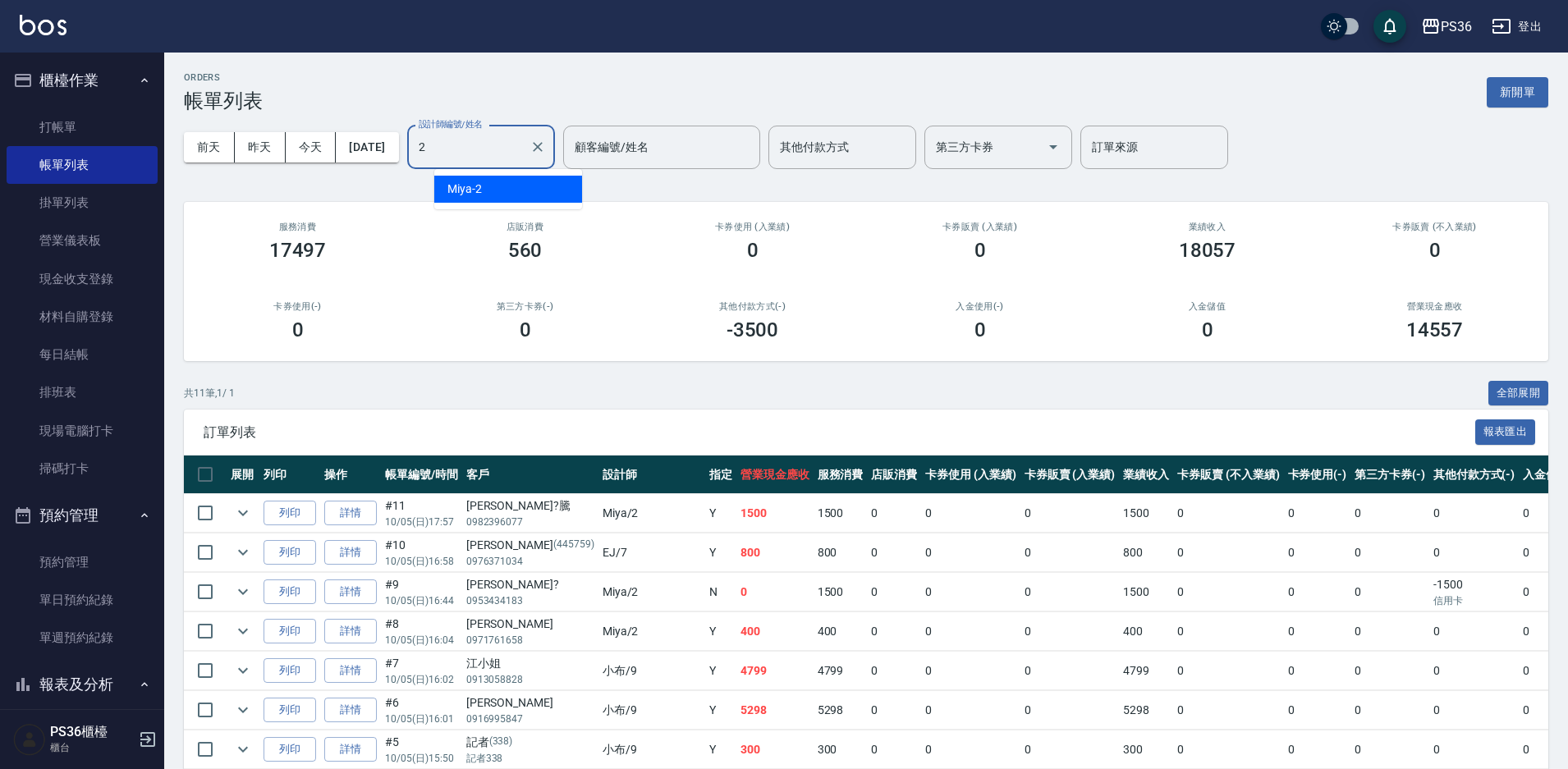
type input "Miya-2"
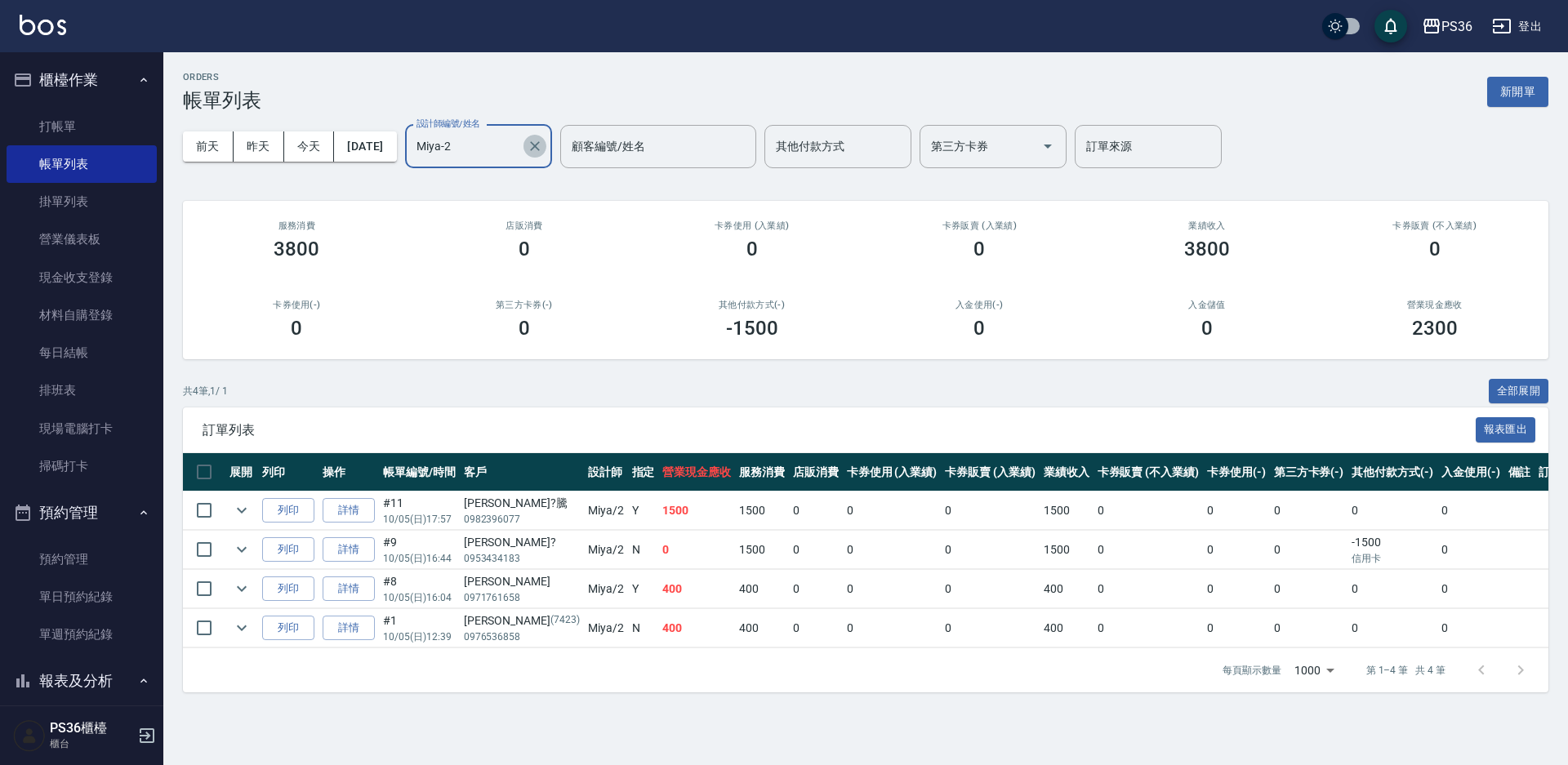
click at [544, 153] on icon "Clear" at bounding box center [535, 146] width 16 height 16
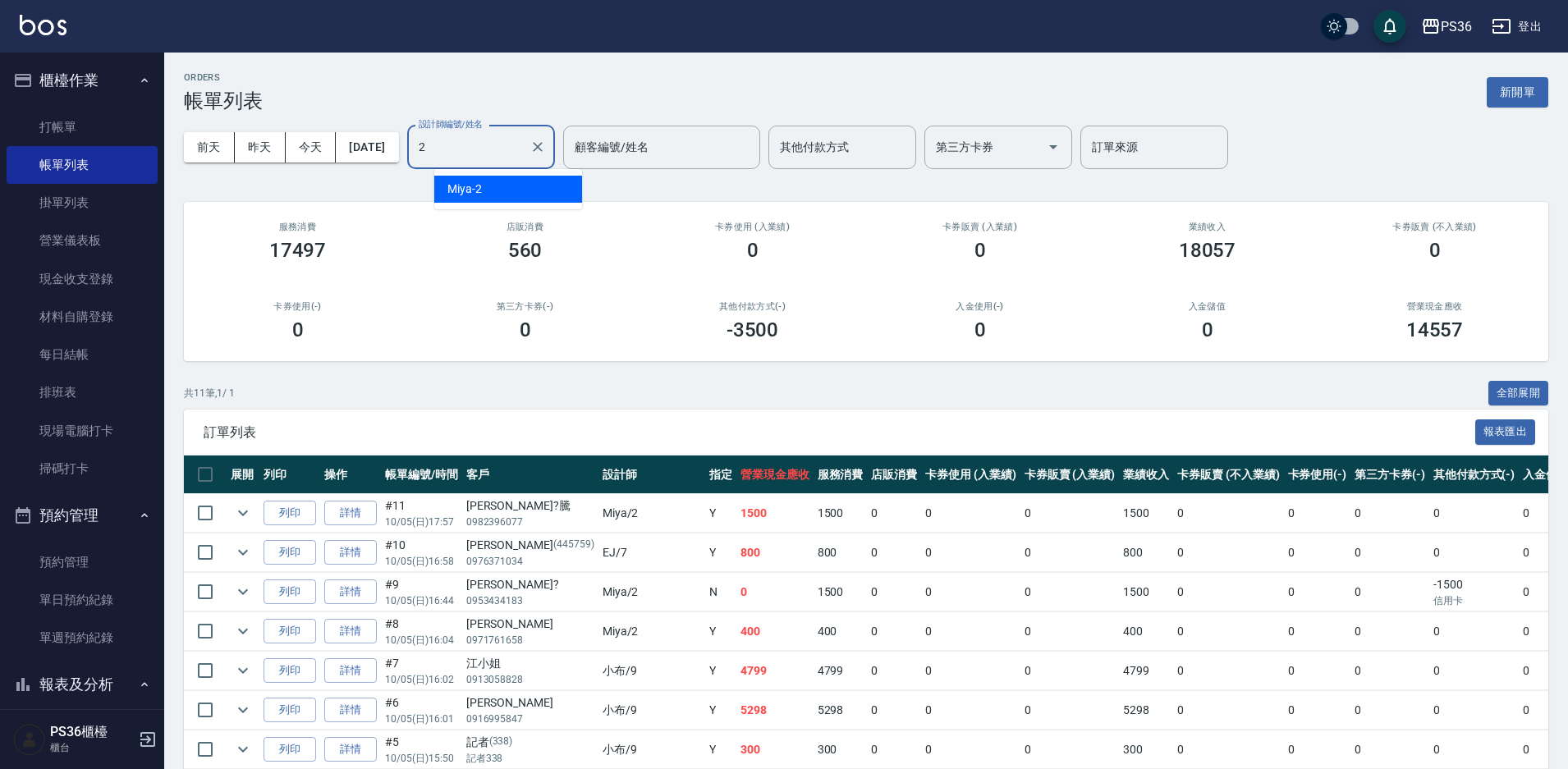
type input "Miya-2"
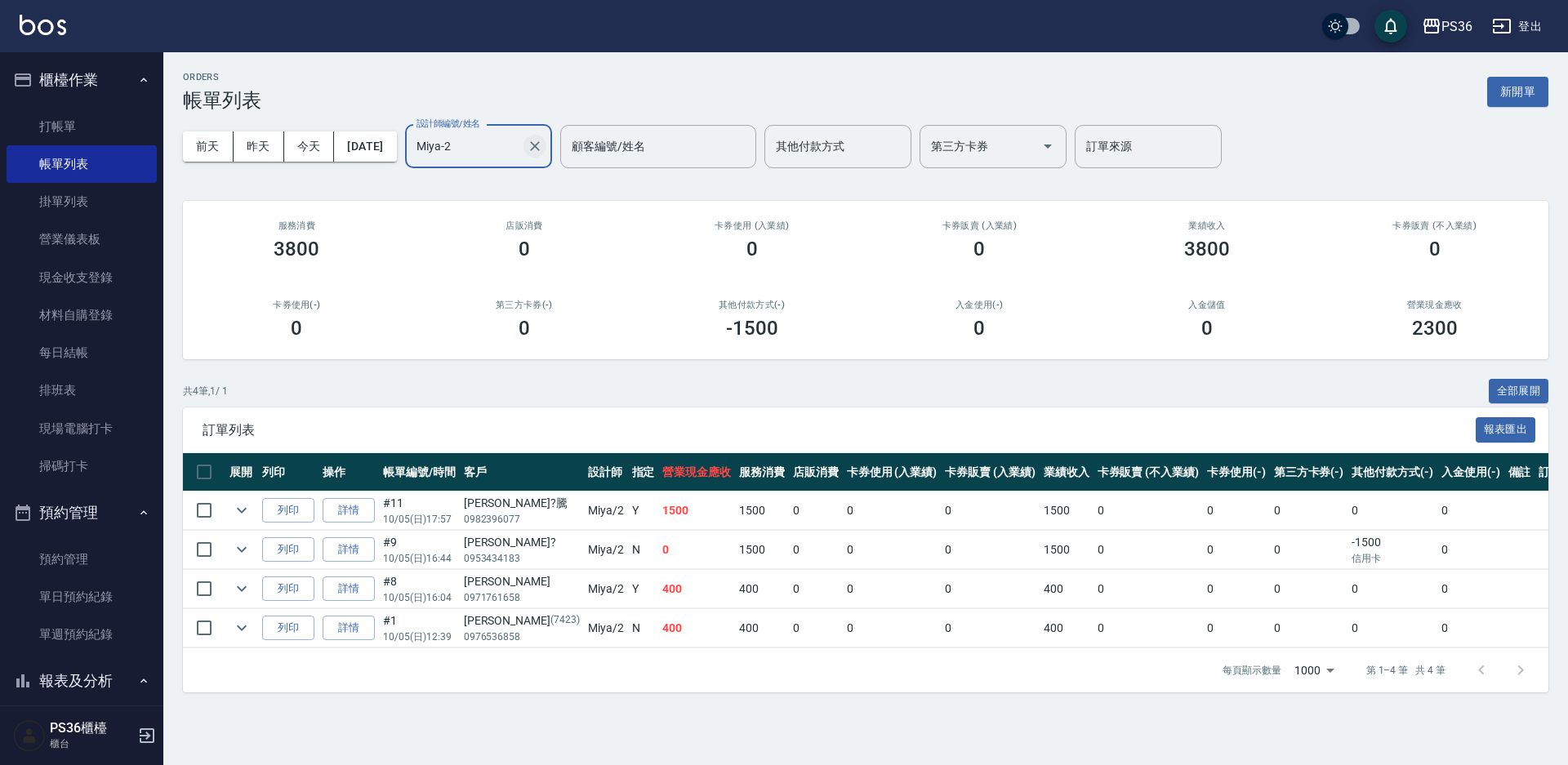
click at [544, 148] on icon "Clear" at bounding box center [535, 146] width 16 height 16
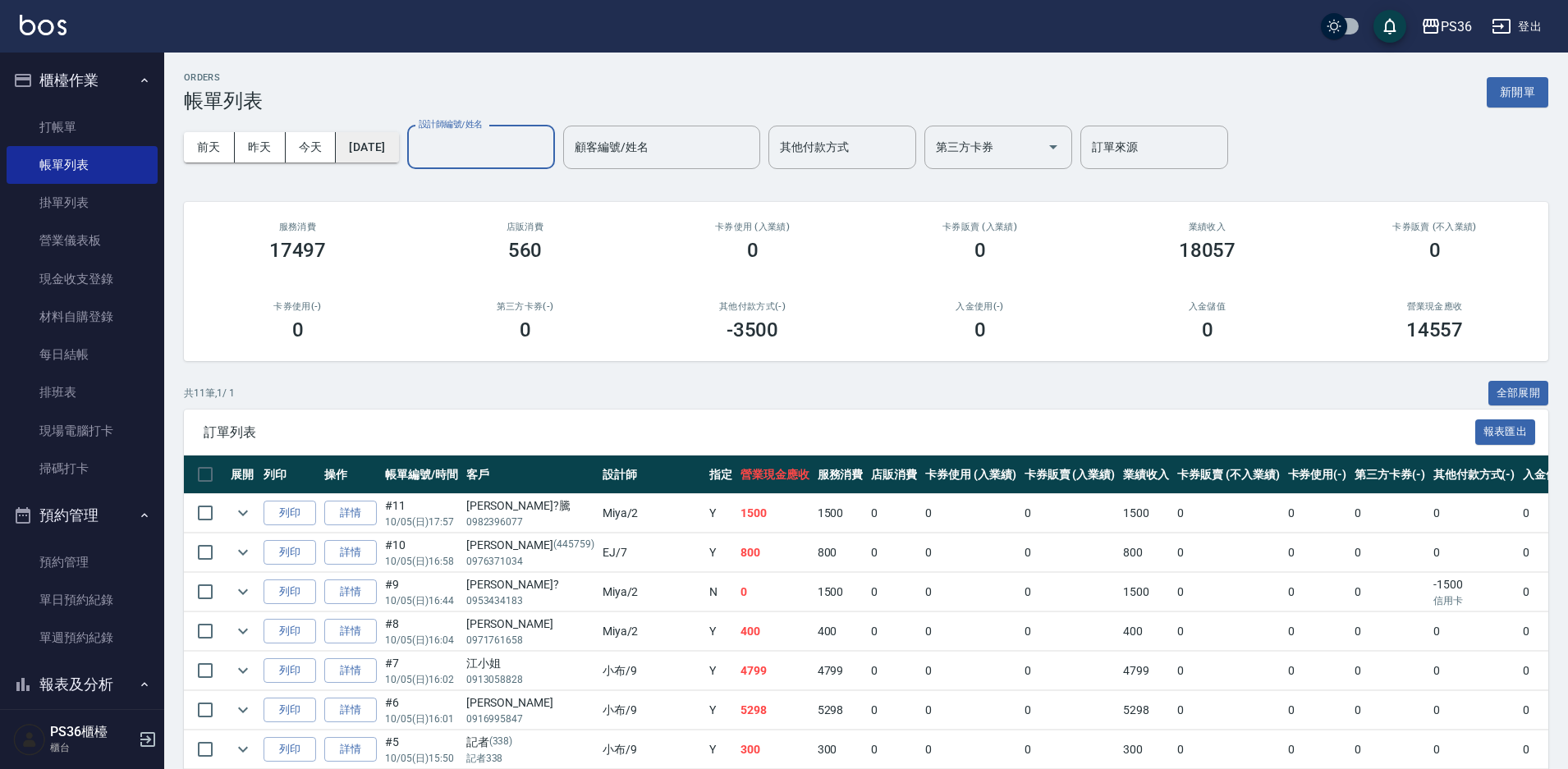
click at [372, 142] on button "[DATE]" at bounding box center [367, 147] width 62 height 31
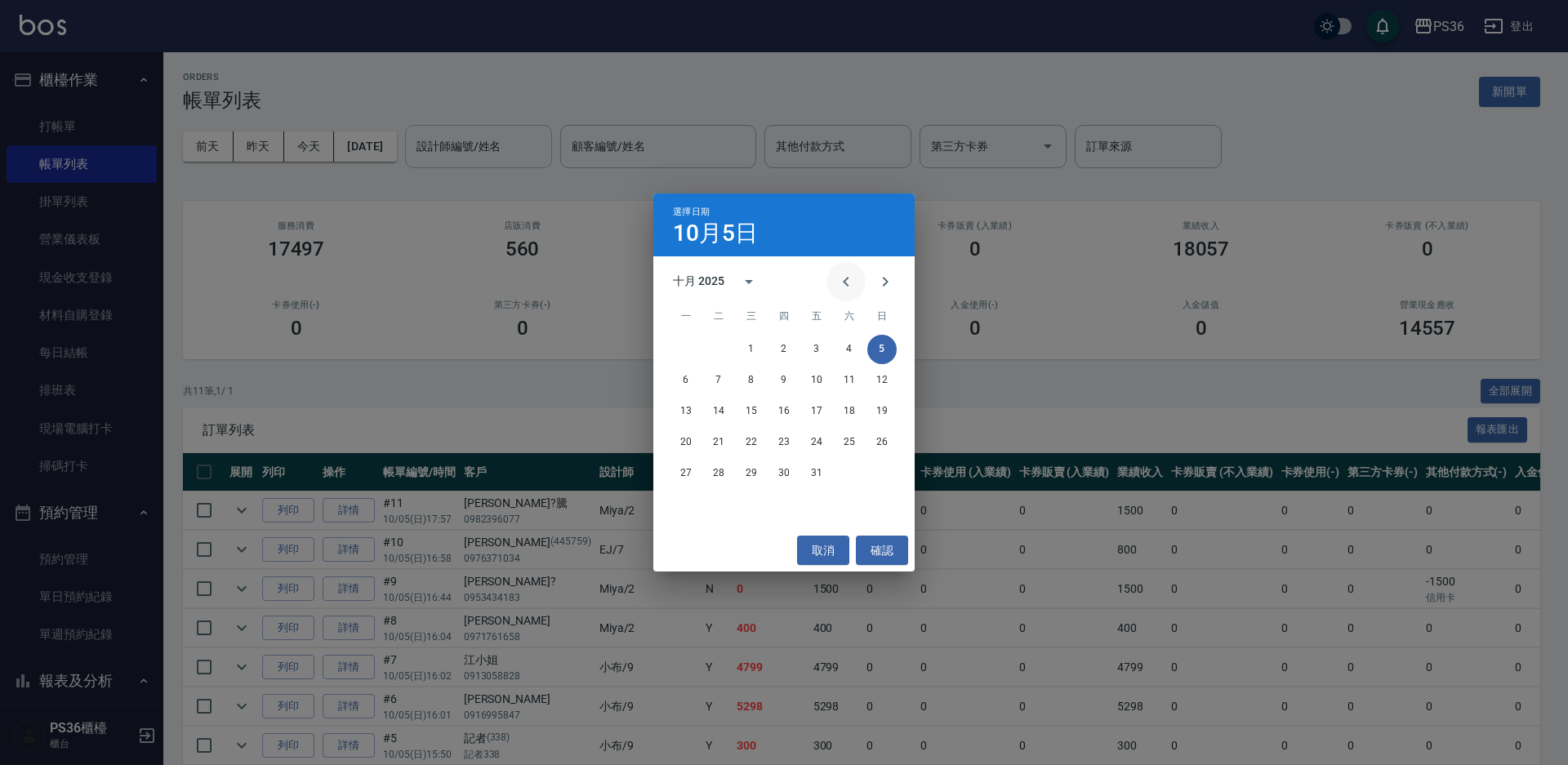
click at [840, 279] on icon "Previous month" at bounding box center [846, 282] width 20 height 20
click at [873, 280] on button "Next month" at bounding box center [885, 282] width 39 height 39
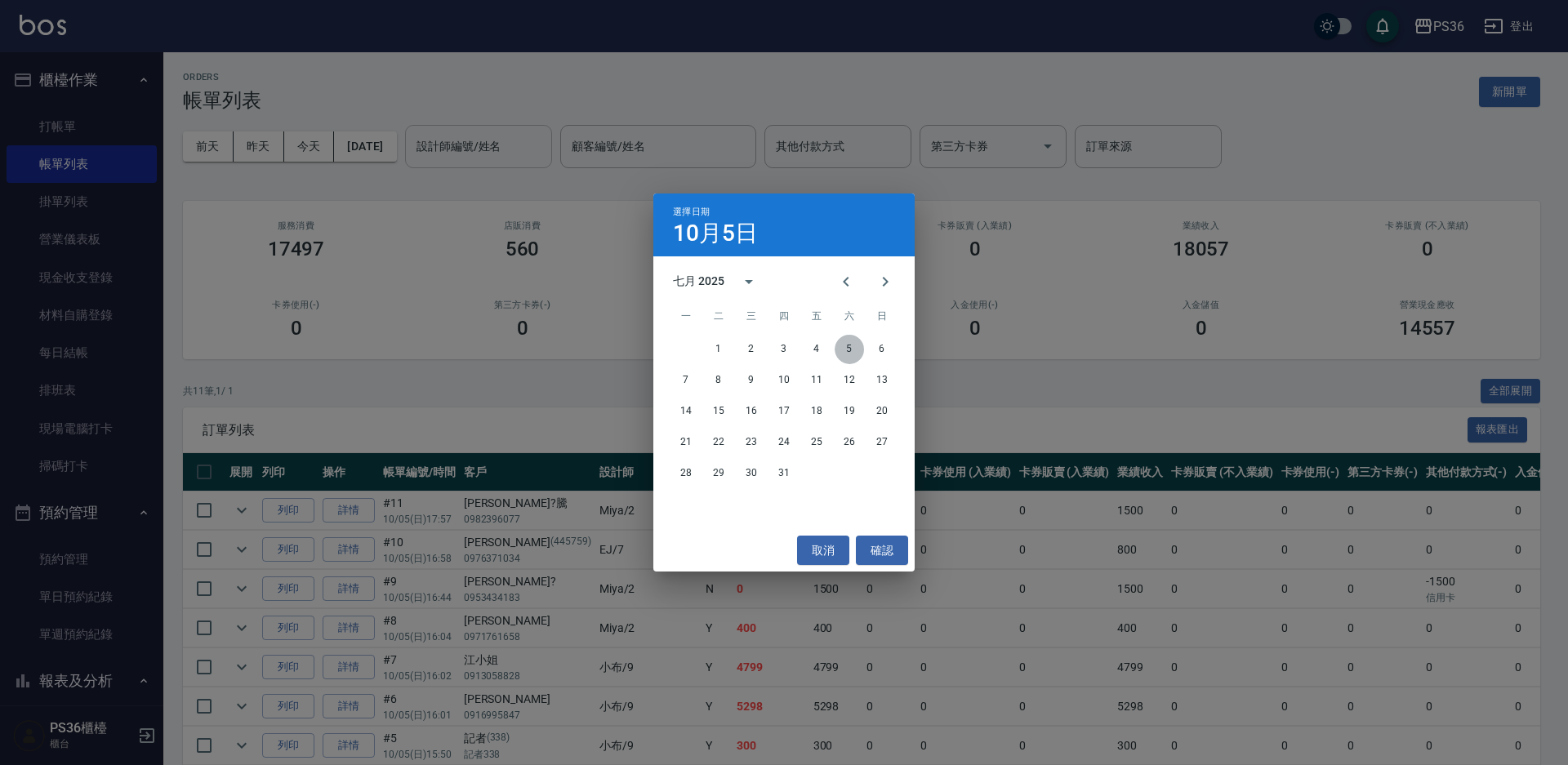
click at [848, 343] on button "5" at bounding box center [849, 349] width 30 height 29
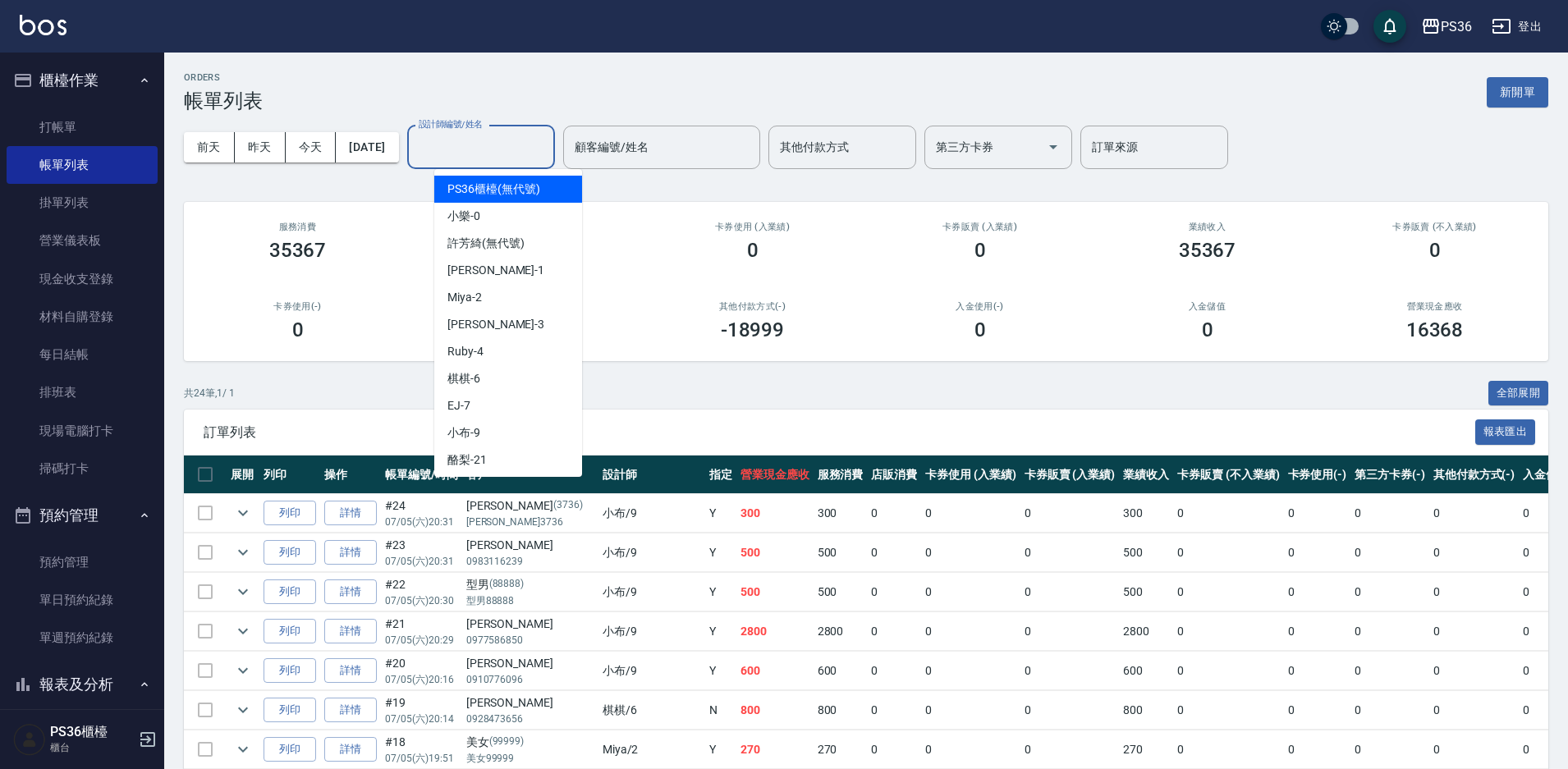
click at [517, 154] on input "設計師編號/姓名" at bounding box center [481, 147] width 133 height 29
type input "Miya-2"
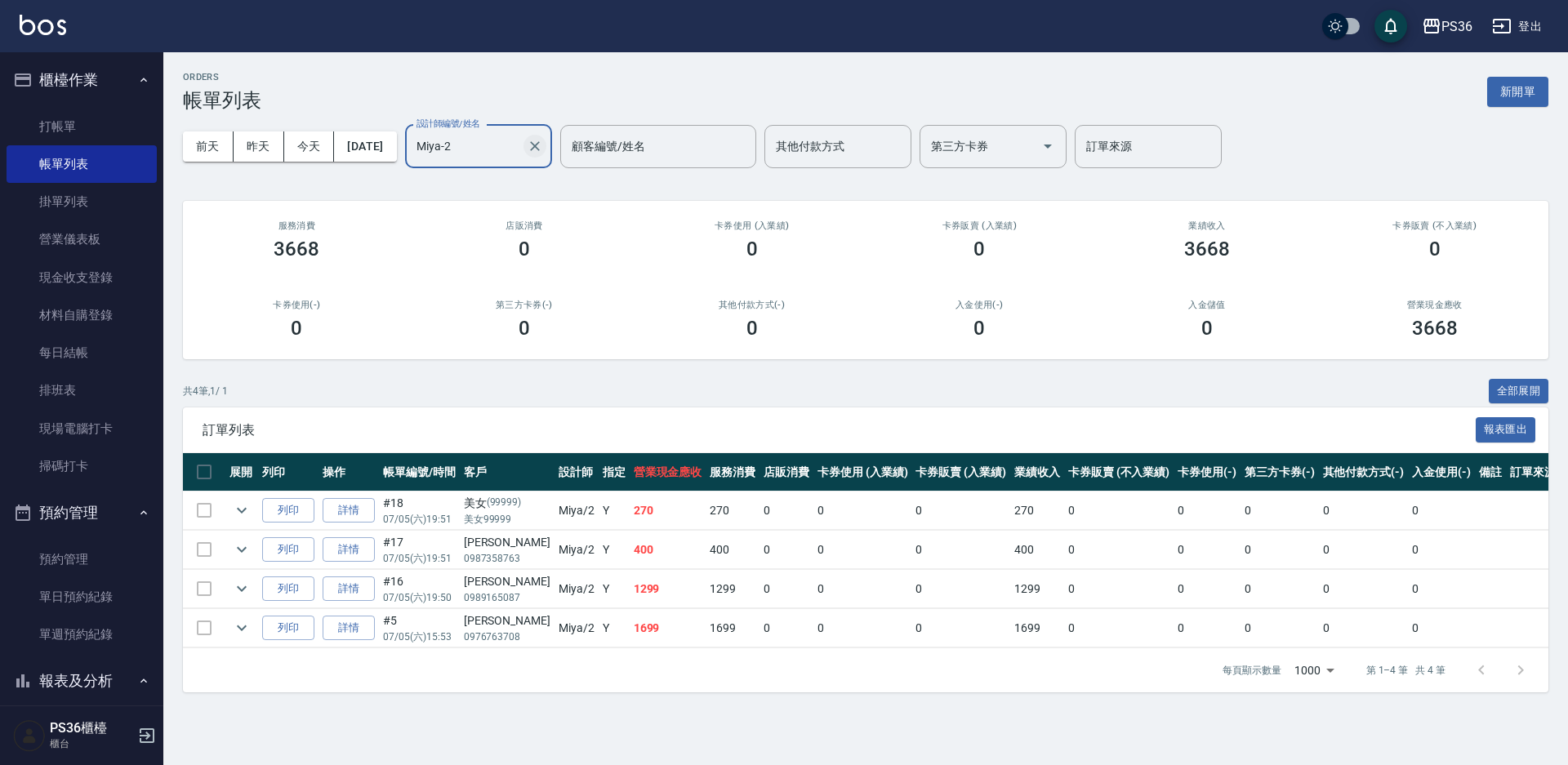
click at [546, 147] on button "Clear" at bounding box center [535, 147] width 23 height 23
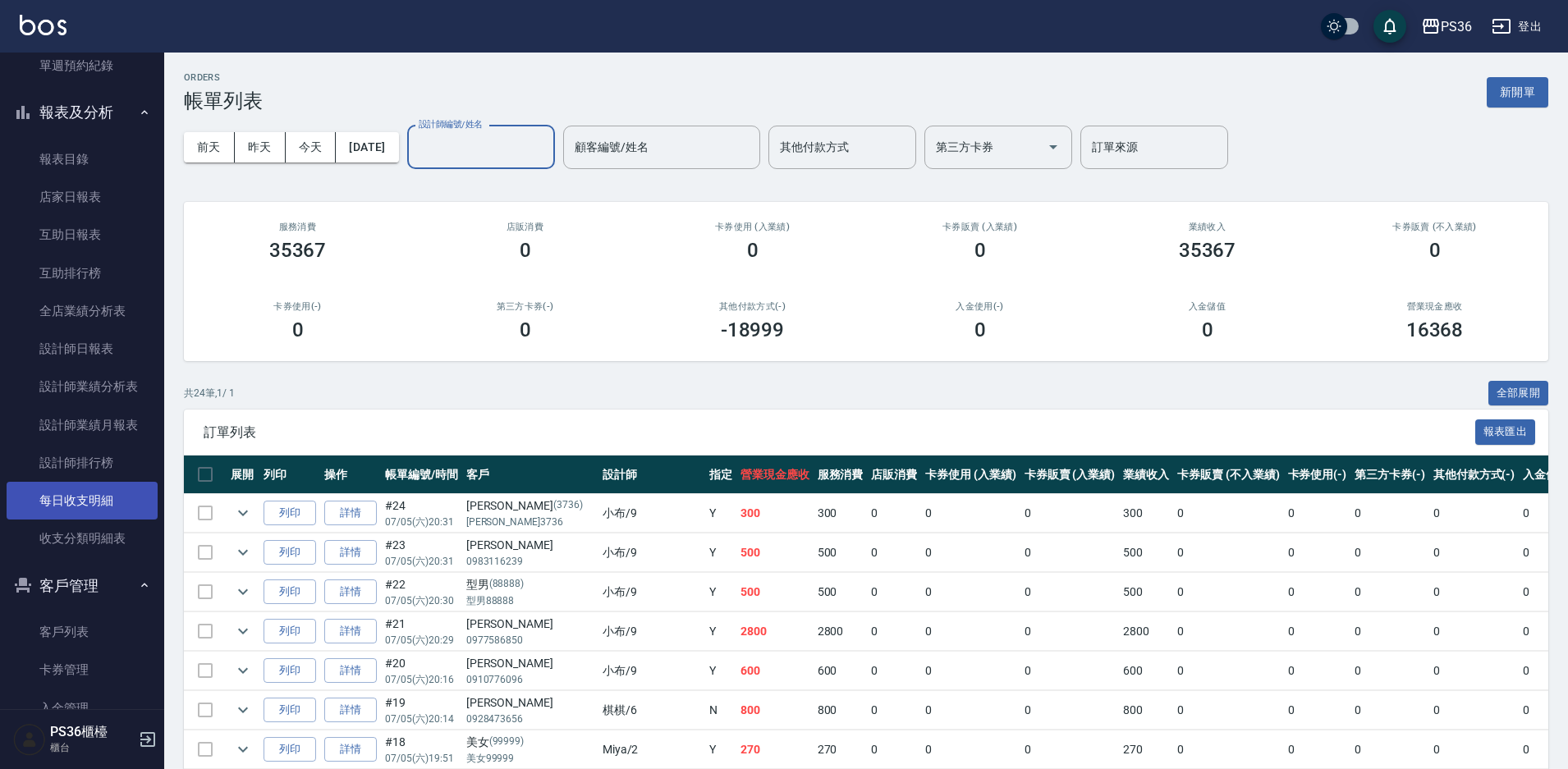
scroll to position [574, 0]
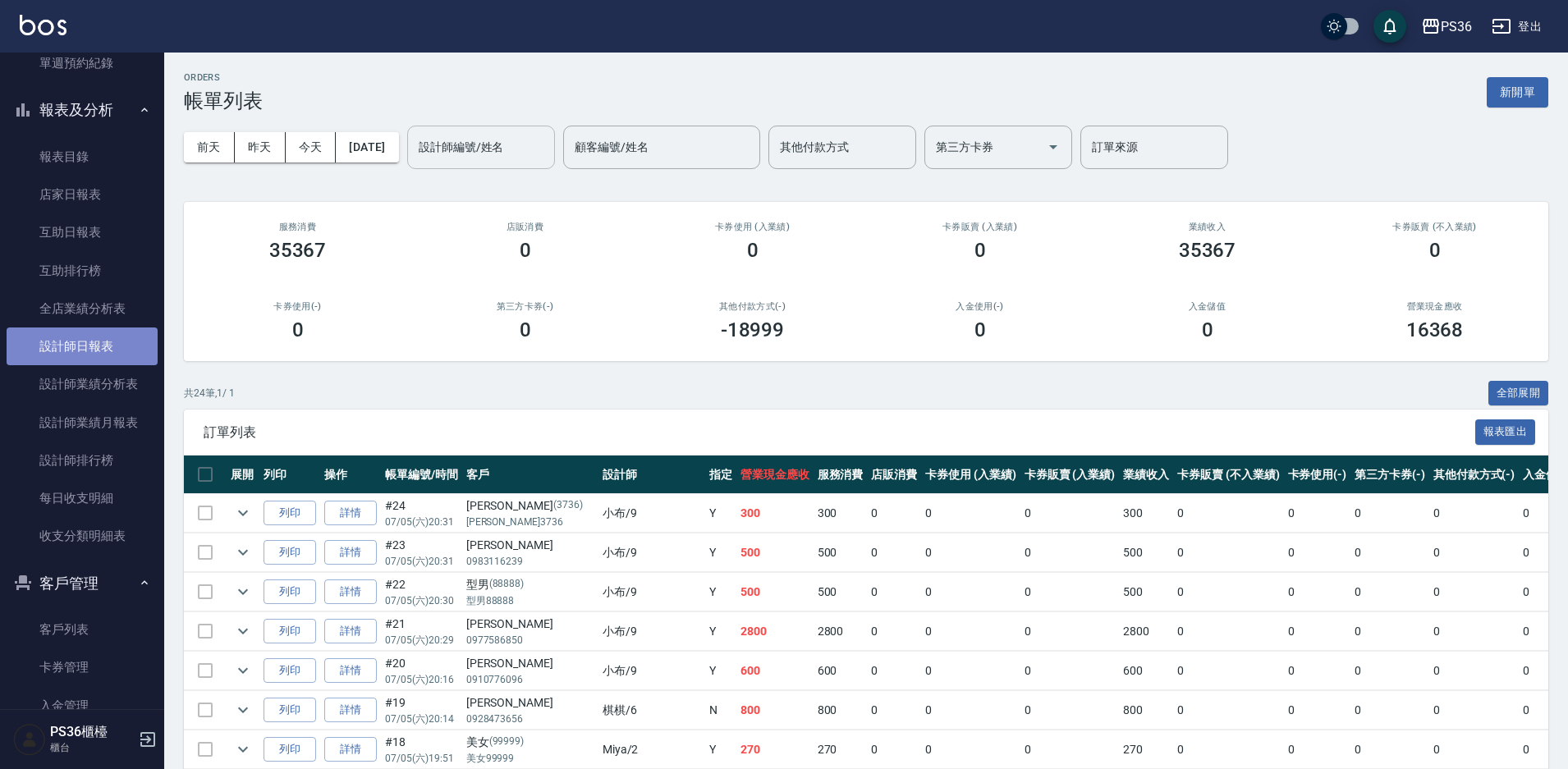
click at [105, 343] on link "設計師日報表" at bounding box center [82, 347] width 151 height 38
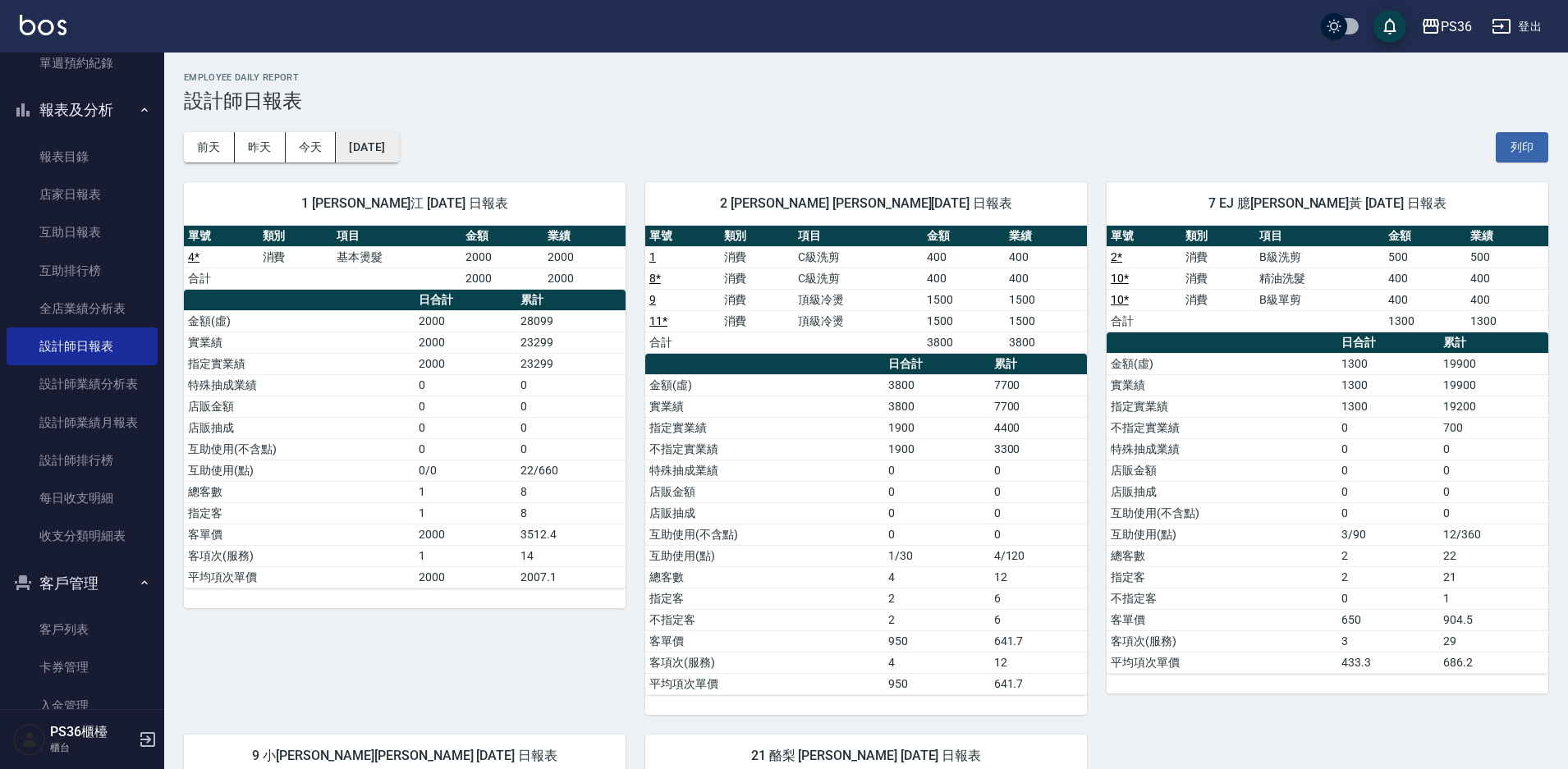
click at [361, 137] on button "[DATE]" at bounding box center [367, 147] width 62 height 31
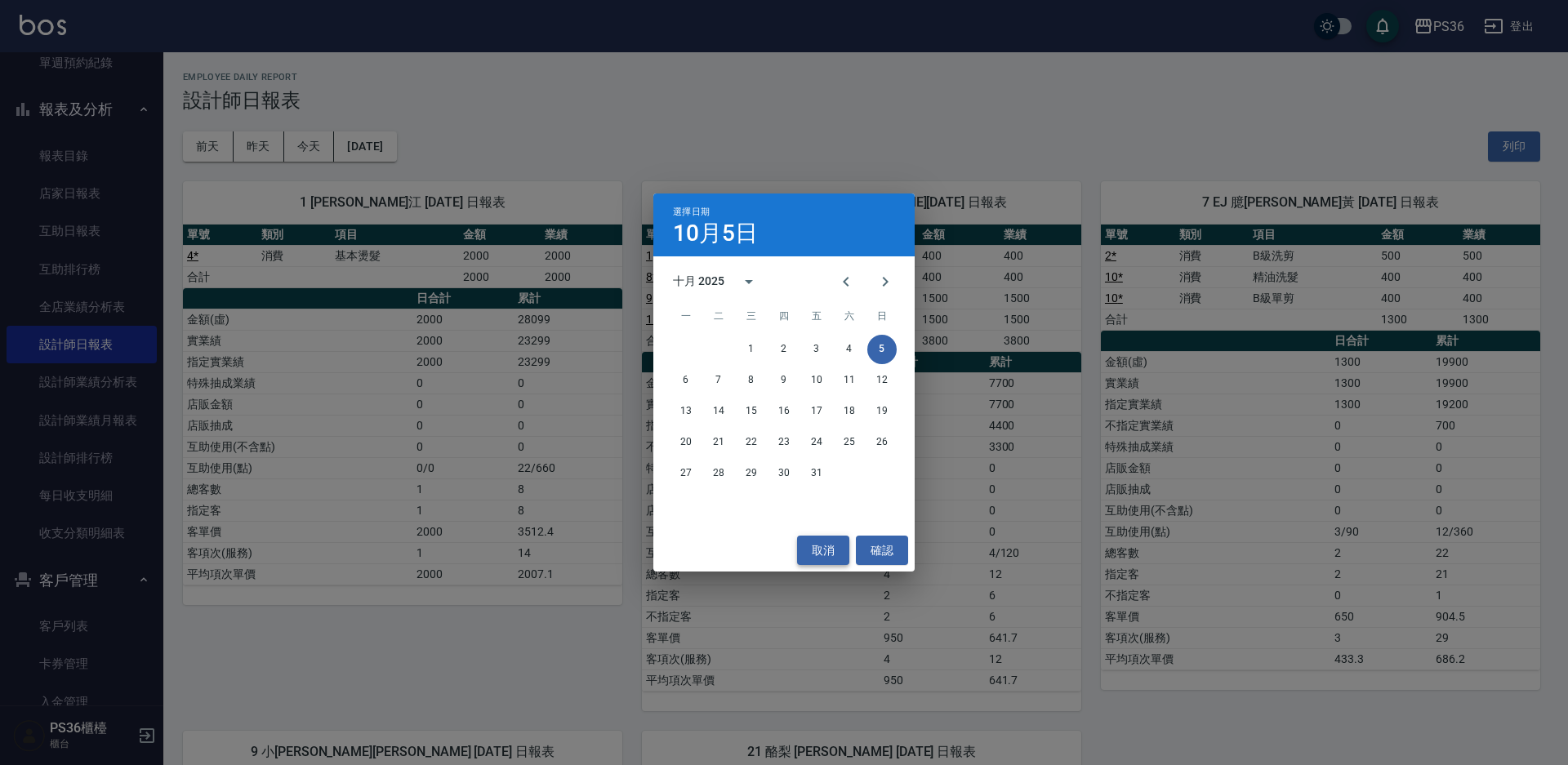
click at [840, 544] on button "取消" at bounding box center [823, 551] width 52 height 30
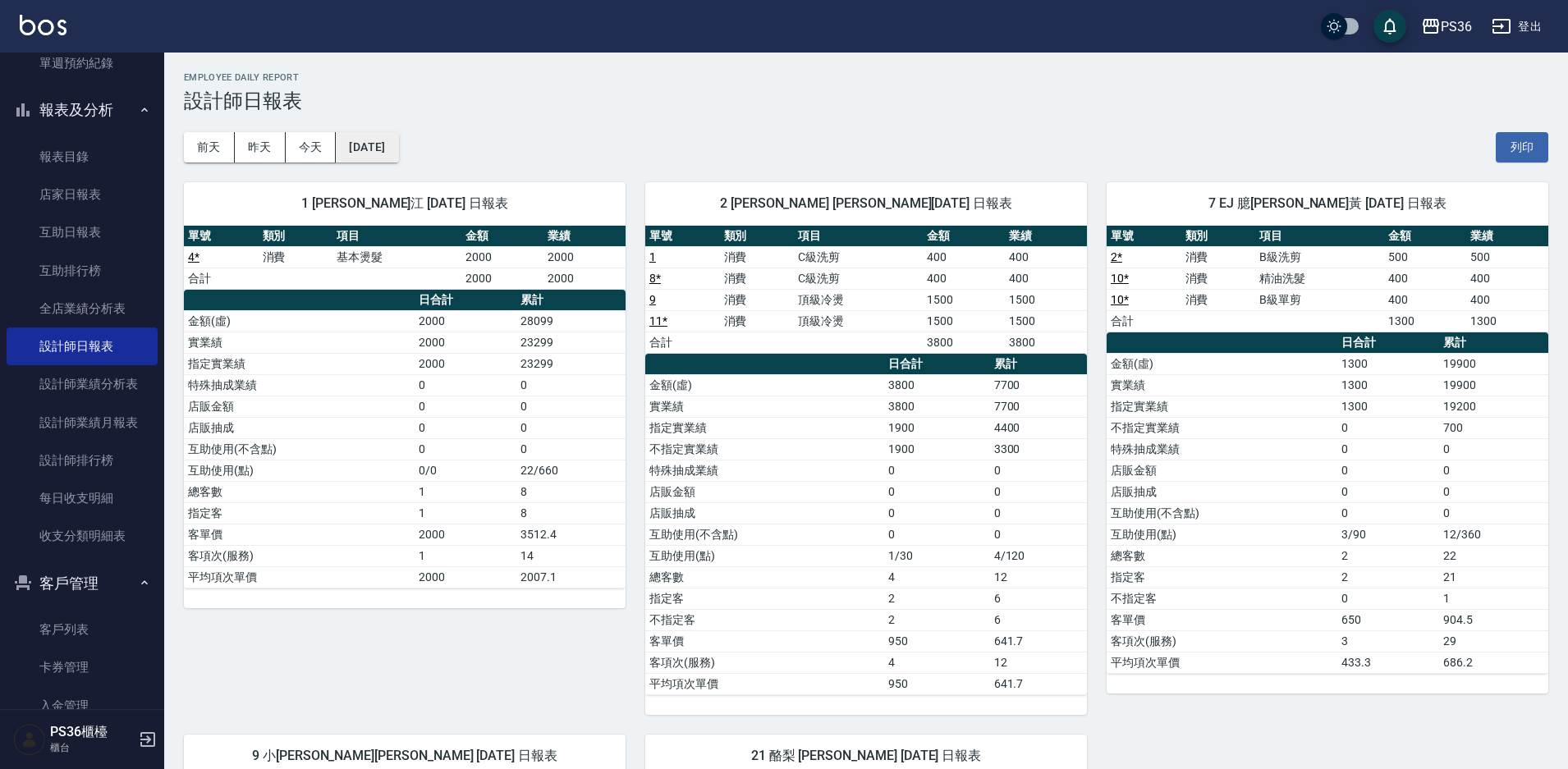
click at [393, 144] on button "[DATE]" at bounding box center [367, 147] width 62 height 31
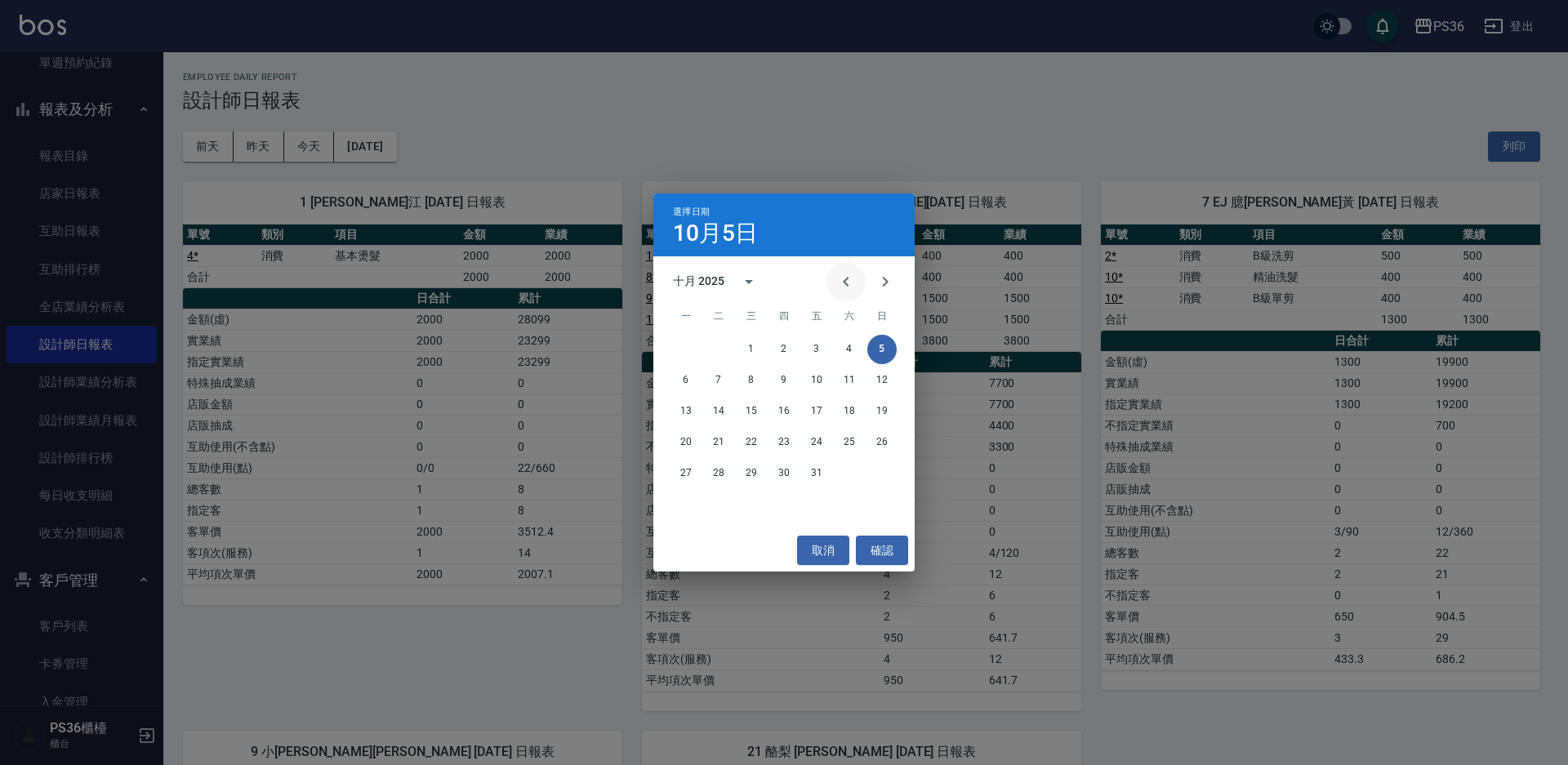
click at [844, 284] on icon "Previous month" at bounding box center [846, 282] width 20 height 20
click at [837, 279] on icon "Previous month" at bounding box center [846, 282] width 20 height 20
click at [840, 349] on button "5" at bounding box center [849, 349] width 30 height 29
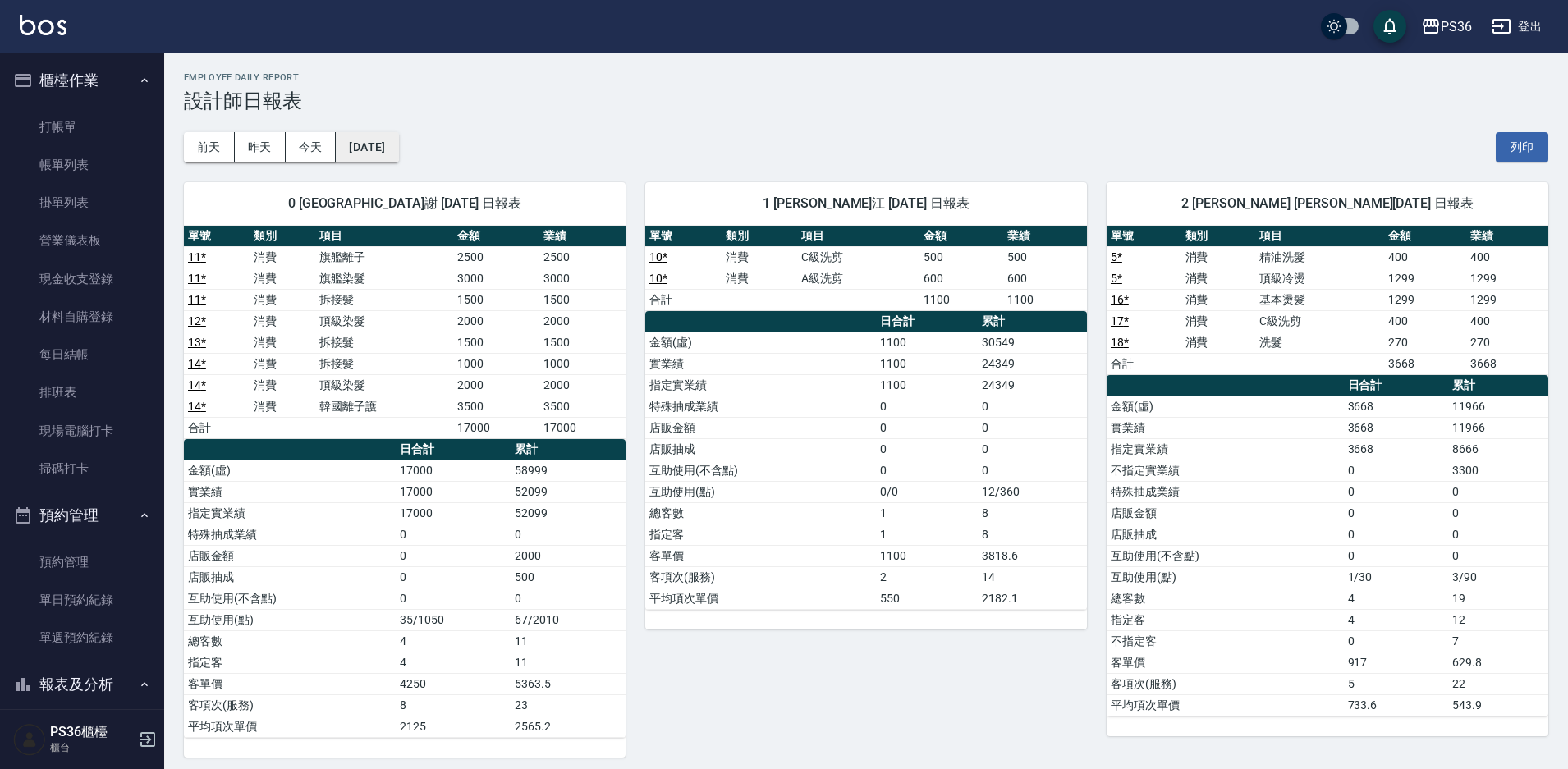
click at [398, 141] on button "[DATE]" at bounding box center [367, 147] width 62 height 31
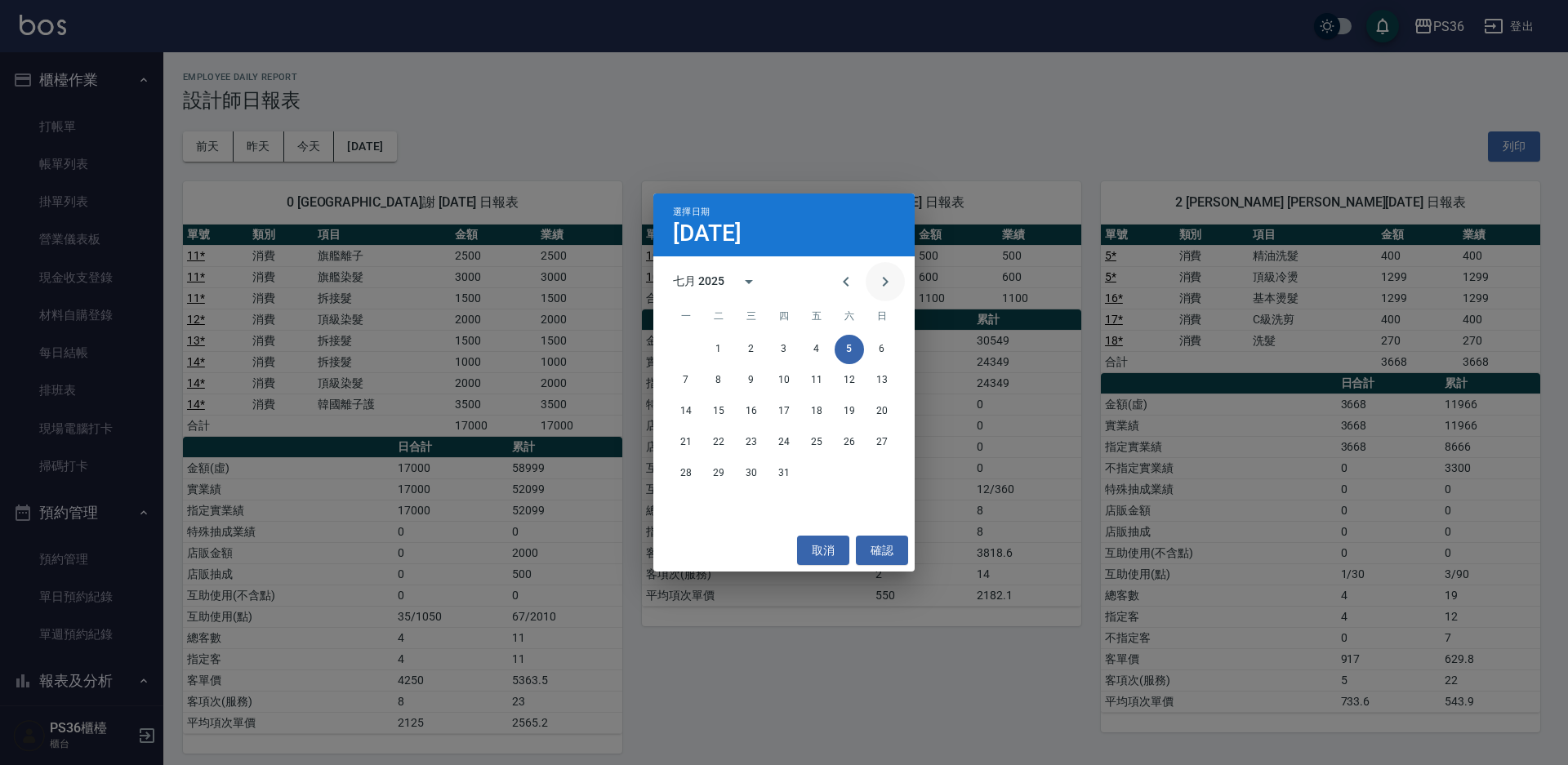
click at [874, 273] on button "Next month" at bounding box center [885, 282] width 39 height 39
click at [818, 342] on button "5" at bounding box center [816, 349] width 30 height 29
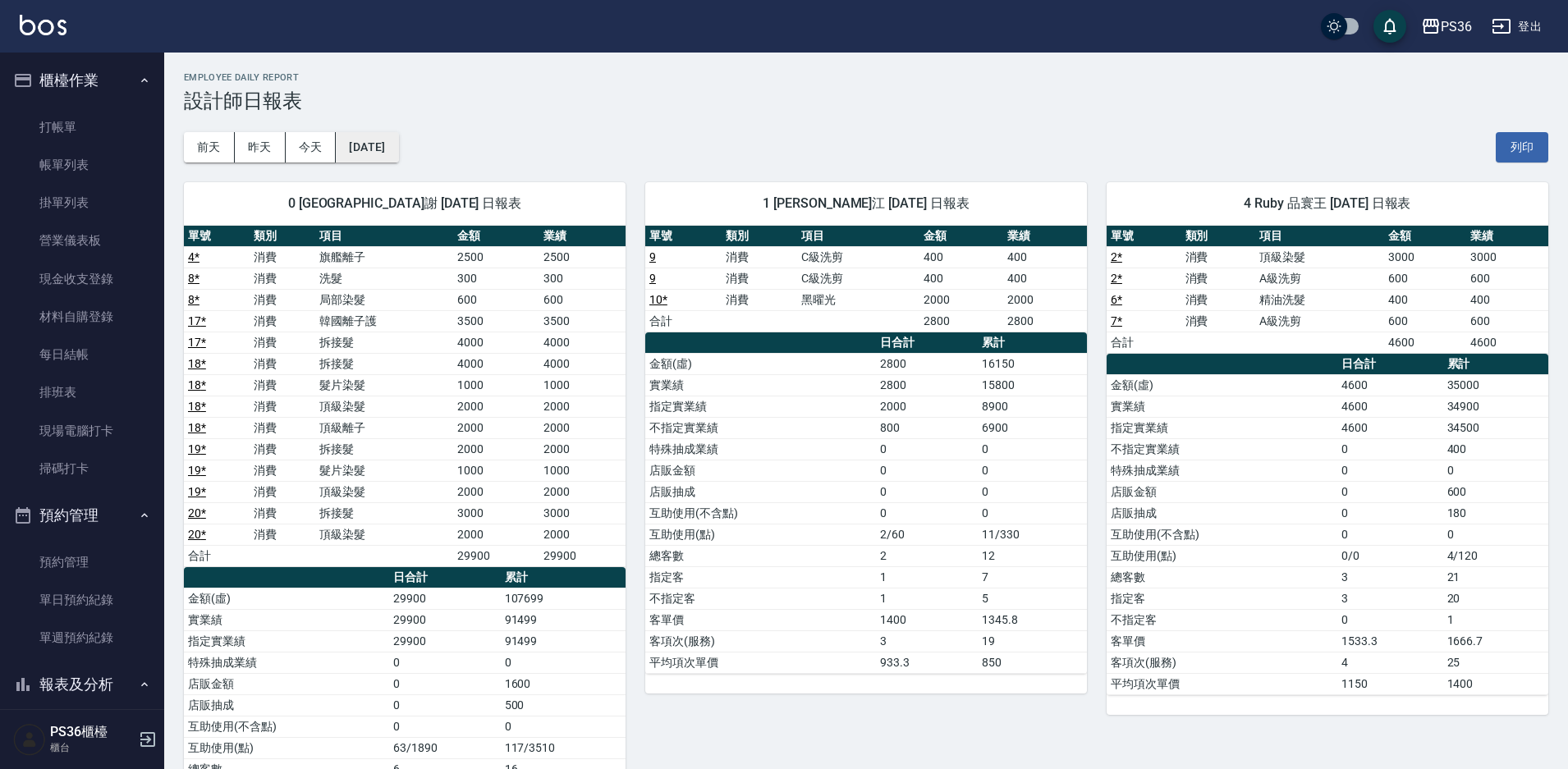
click at [364, 141] on button "[DATE]" at bounding box center [367, 147] width 62 height 31
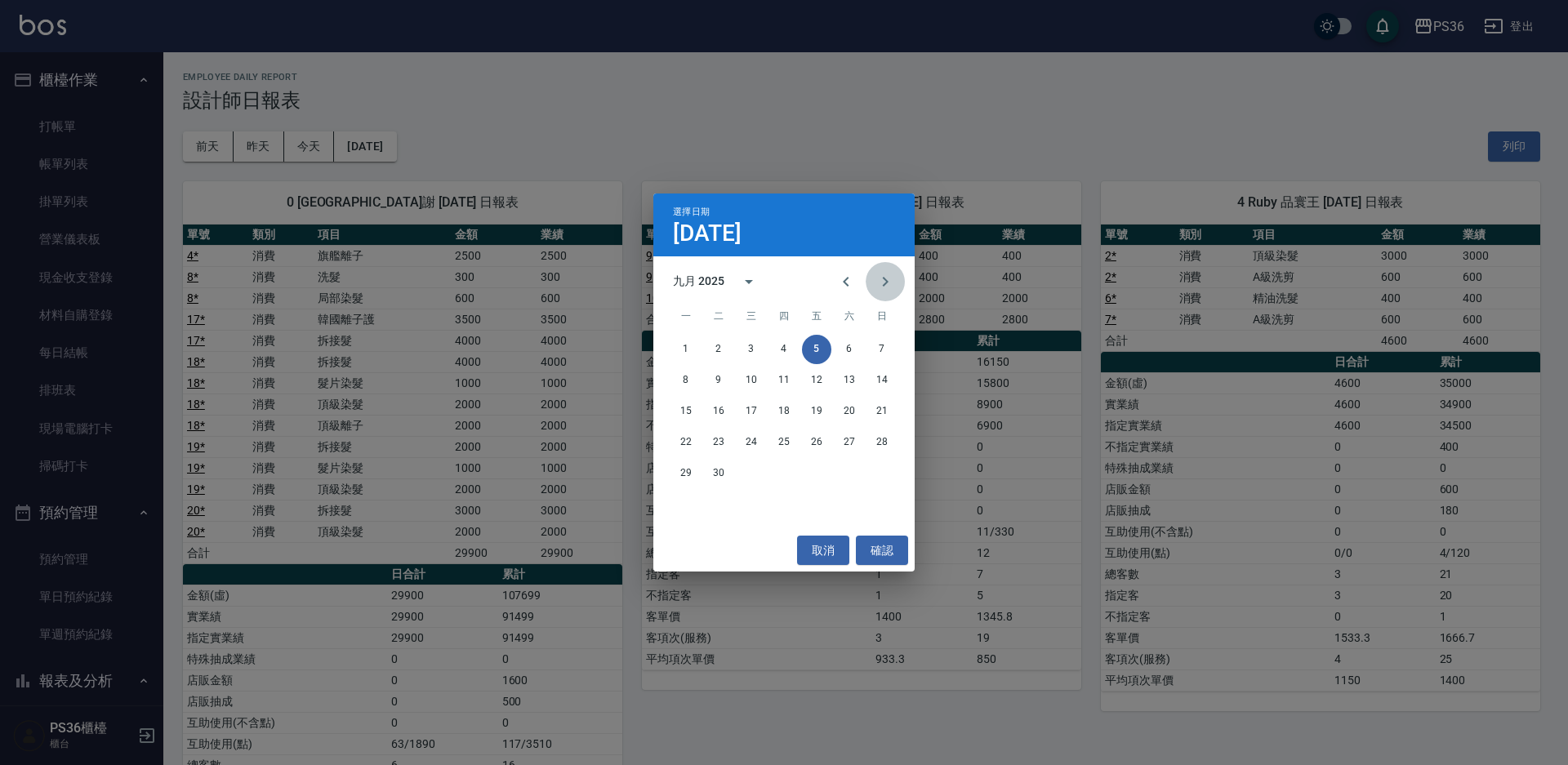
click at [892, 274] on icon "Next month" at bounding box center [885, 282] width 20 height 20
click at [882, 335] on button "5" at bounding box center [881, 349] width 30 height 29
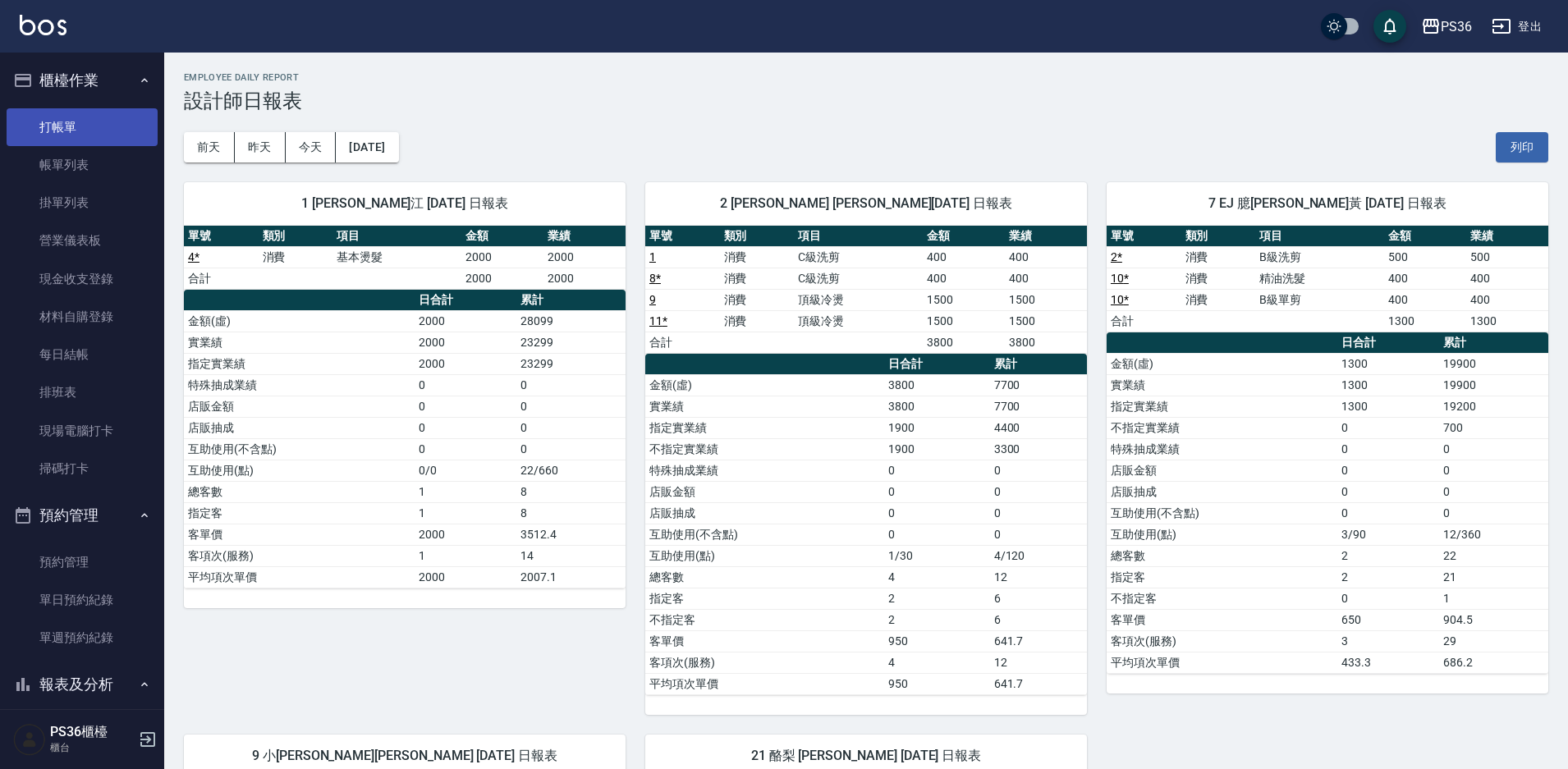
click at [56, 130] on link "打帳單" at bounding box center [82, 128] width 151 height 38
